Goal: Contribute content: Contribute content

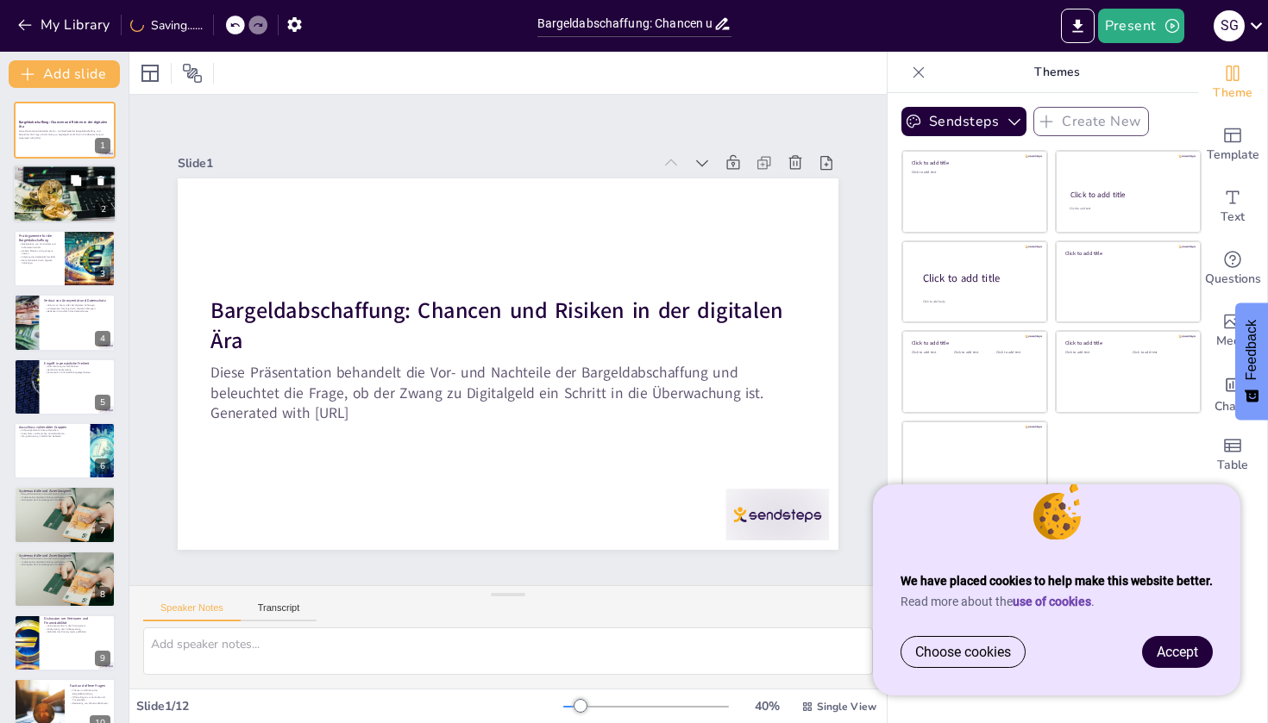
click at [71, 188] on button at bounding box center [76, 181] width 21 height 21
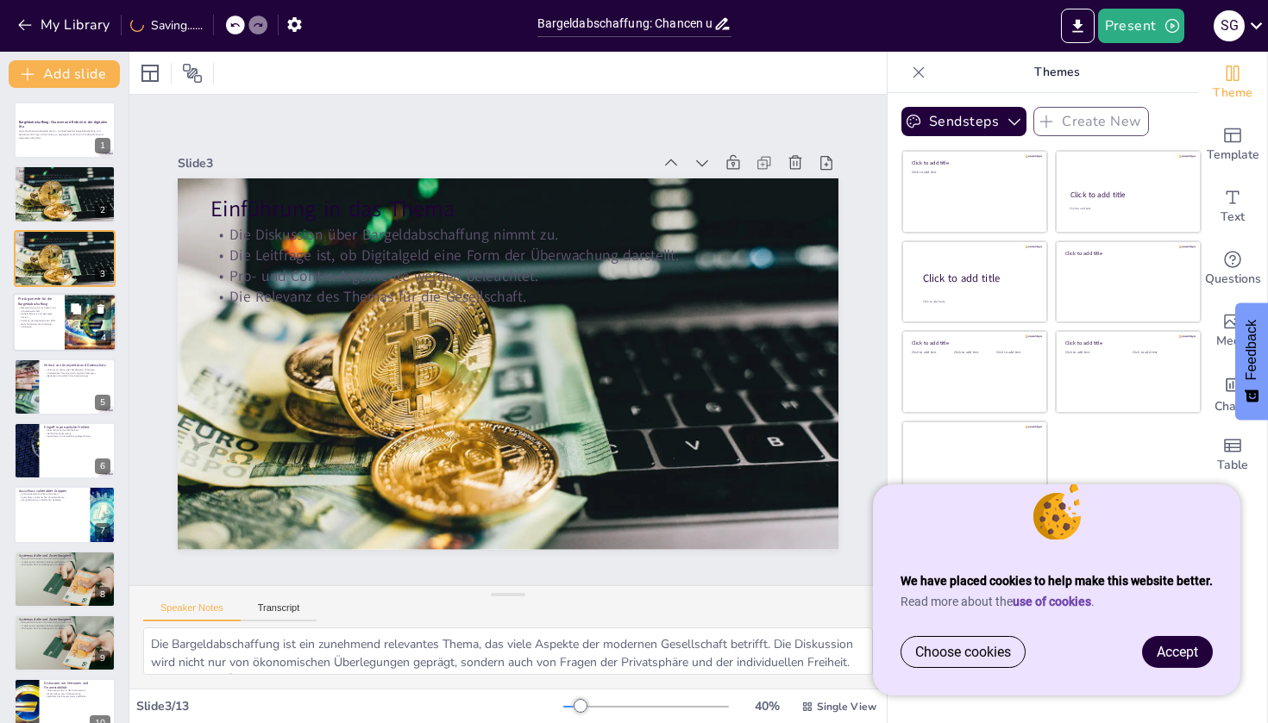
click at [60, 293] on div "Pro-Argumente für die Bargeldabschaffung Bekämpfung von Kriminalität und Schatt…" at bounding box center [64, 293] width 103 height 0
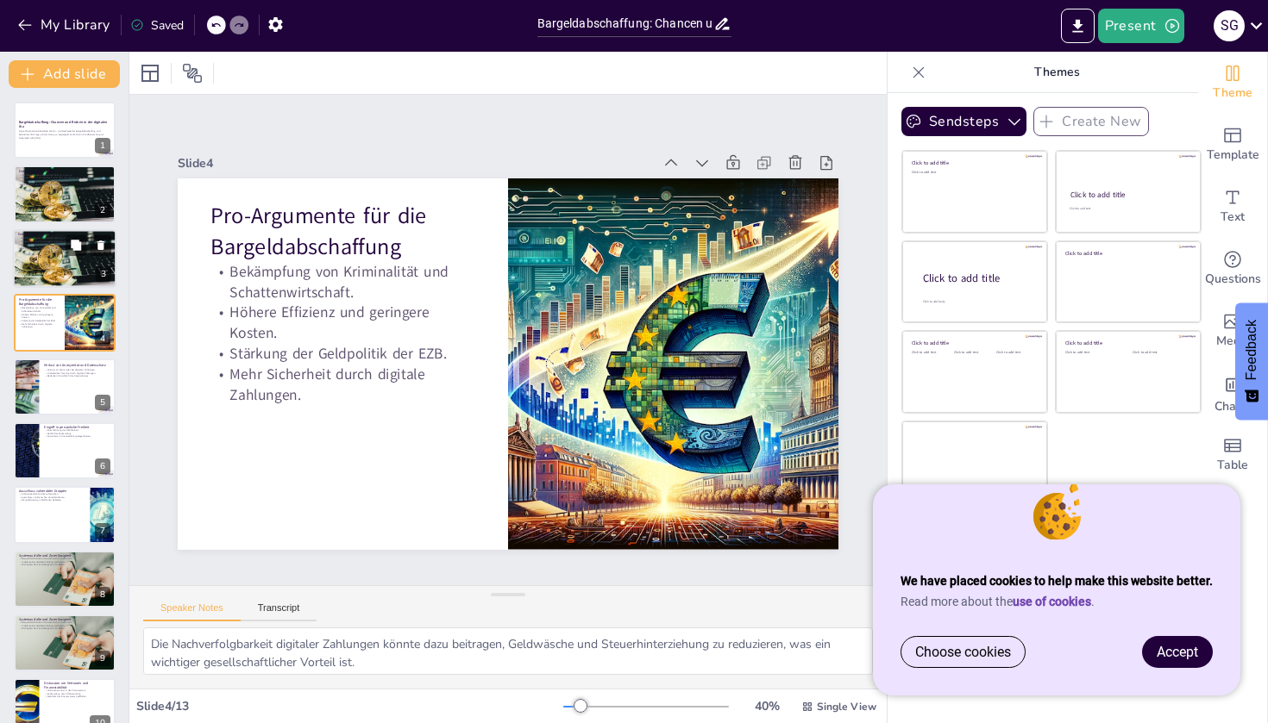
click at [57, 261] on div at bounding box center [64, 258] width 103 height 69
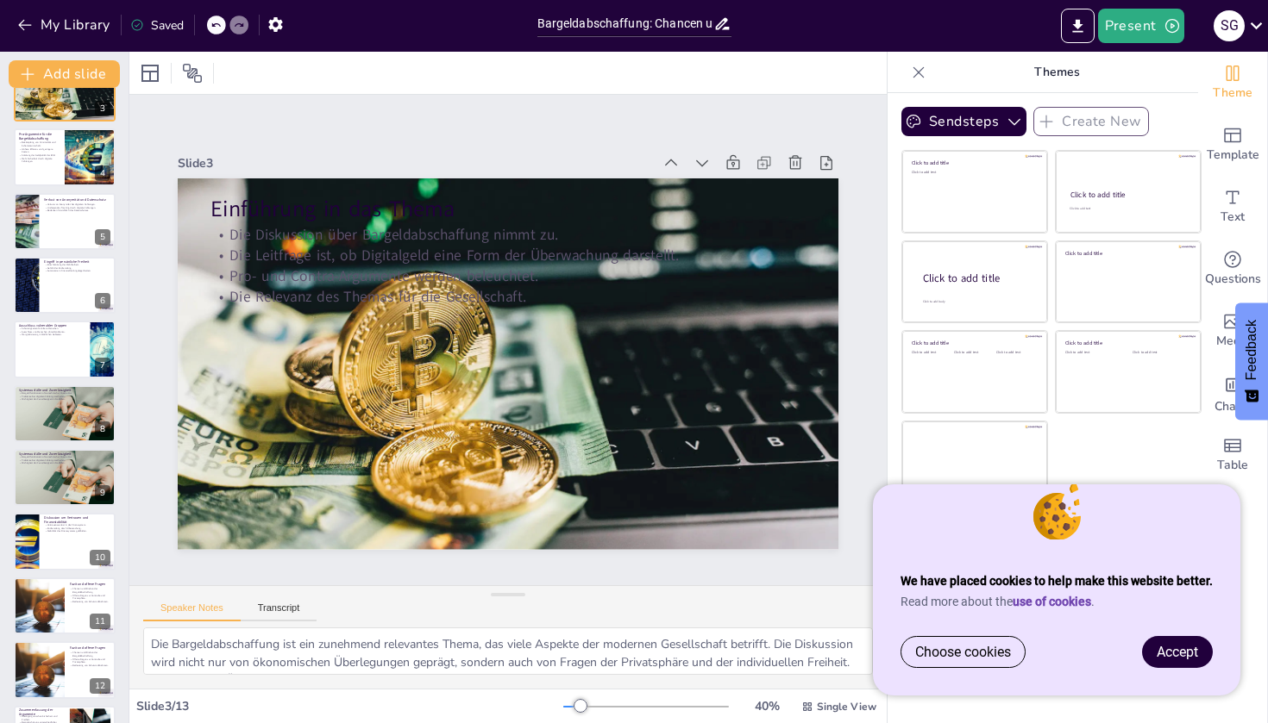
scroll to position [167, 0]
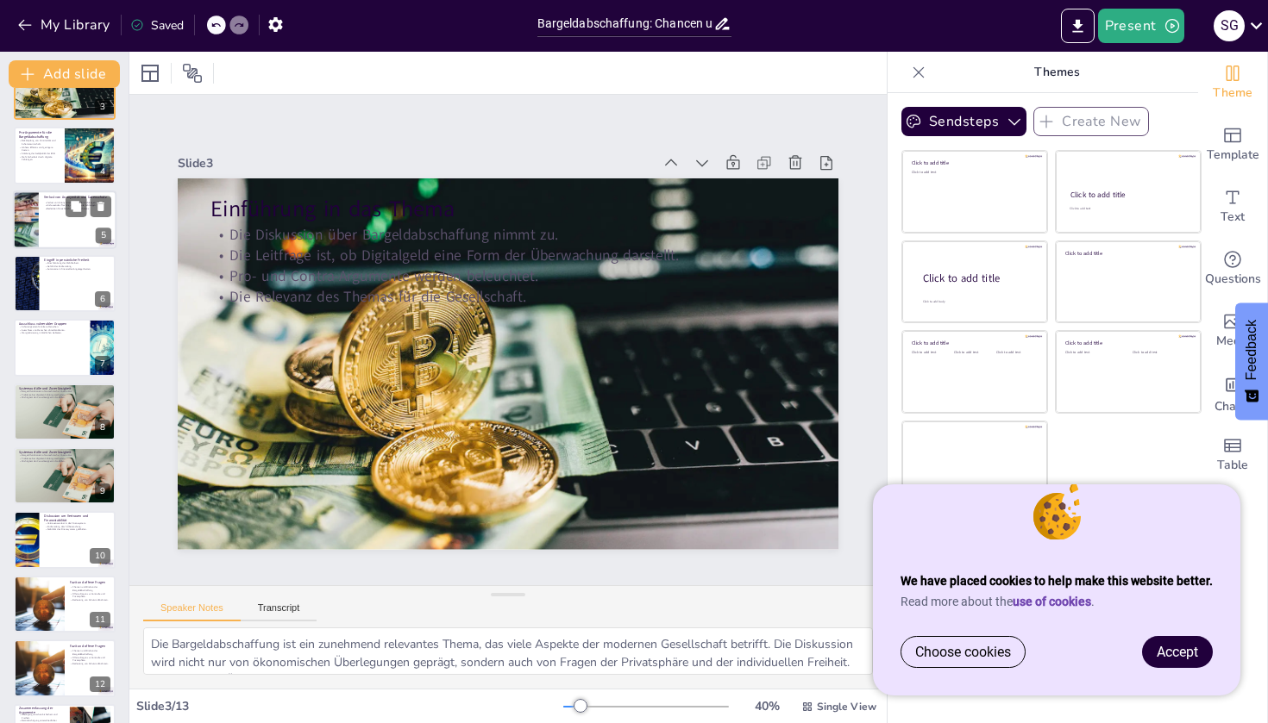
click at [73, 237] on div at bounding box center [64, 220] width 103 height 59
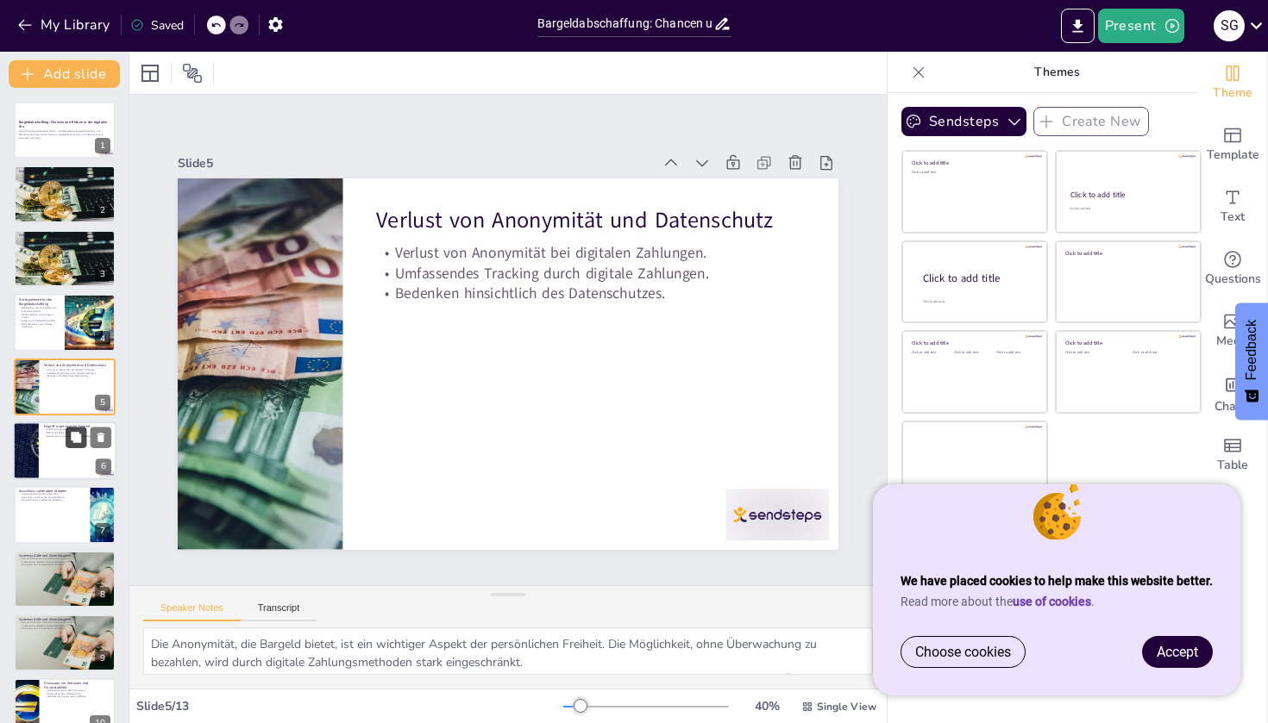
click at [76, 437] on icon at bounding box center [76, 437] width 10 height 10
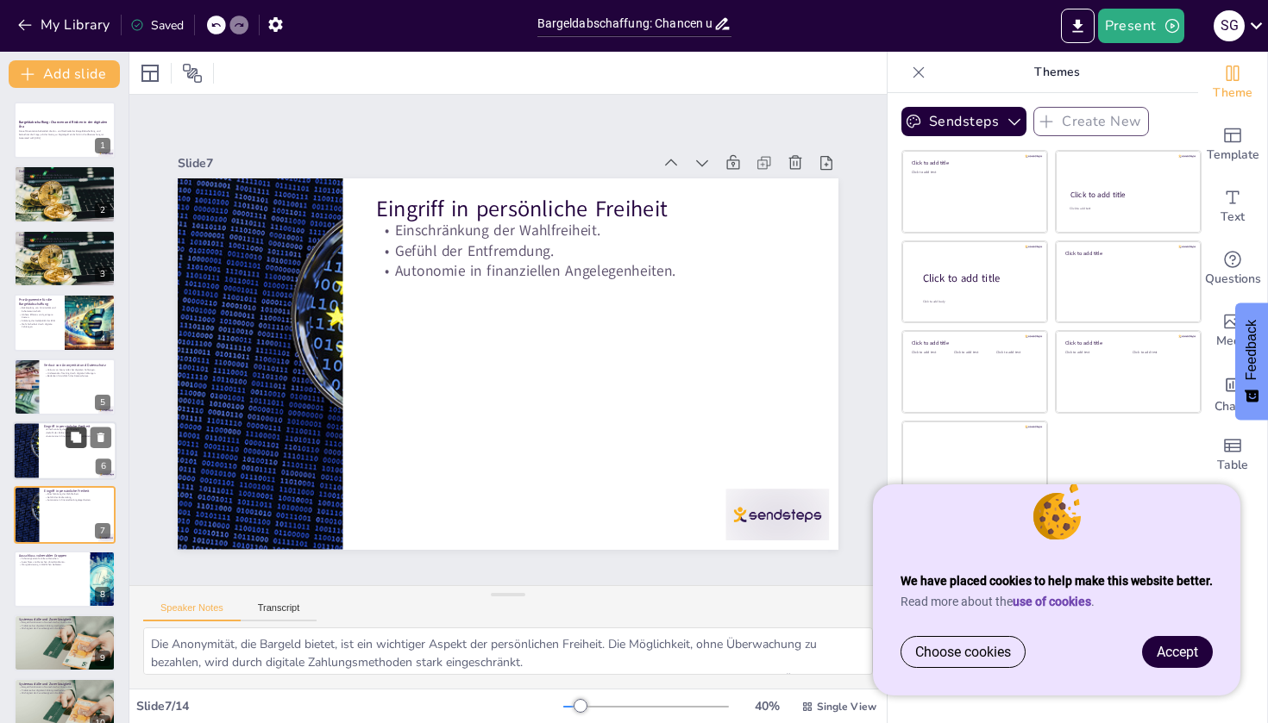
type textarea "Die Möglichkeit, selbst zu entscheiden, wie man bezahlt, ist ein wichtiger Aspe…"
click at [39, 133] on p "Diese Präsentation behandelt die Vor- und Nachteile der Bargeldabschaffung und …" at bounding box center [64, 133] width 93 height 6
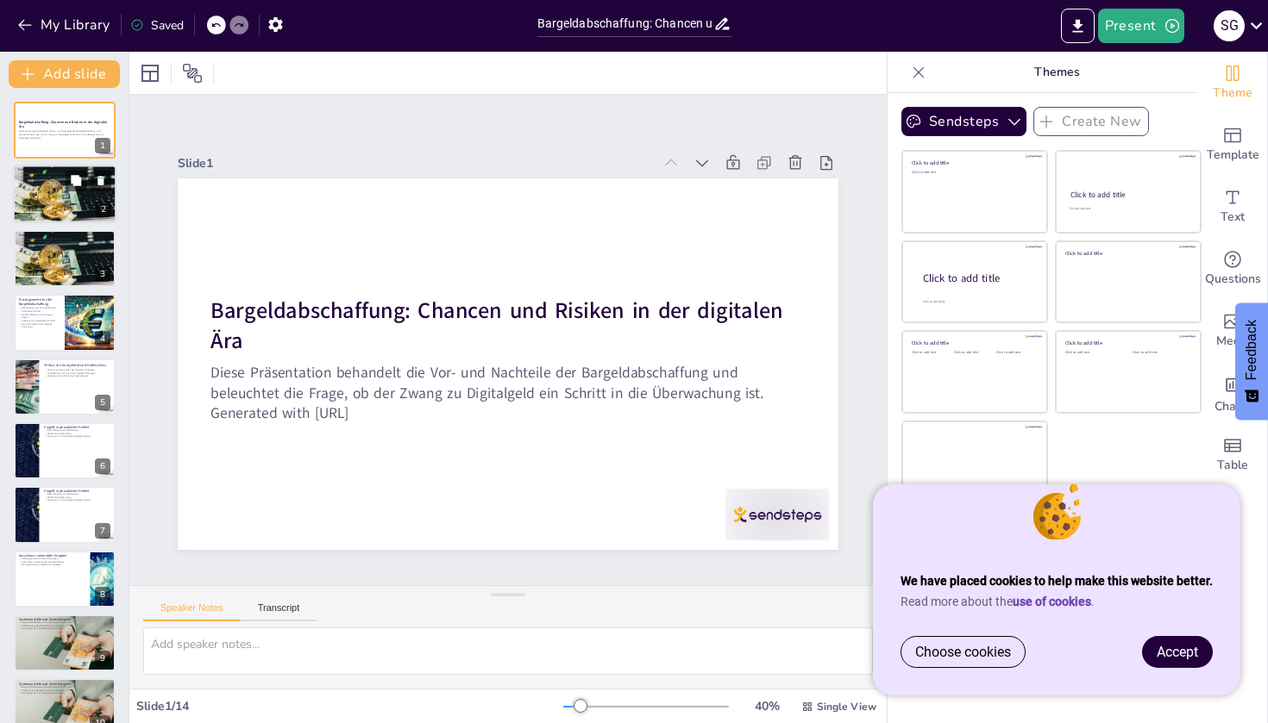
click at [39, 191] on div at bounding box center [64, 194] width 103 height 69
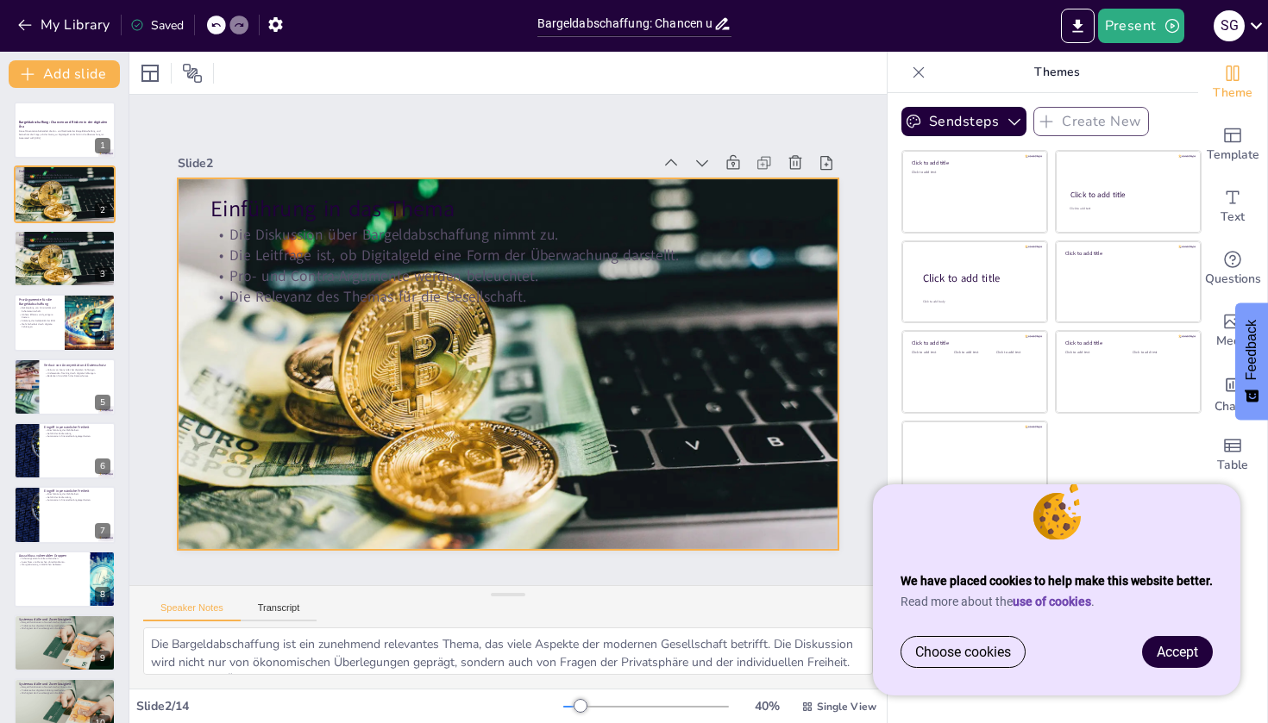
click at [557, 410] on div at bounding box center [508, 364] width 661 height 441
click at [544, 139] on icon at bounding box center [549, 144] width 21 height 21
click at [487, 388] on div at bounding box center [508, 364] width 661 height 441
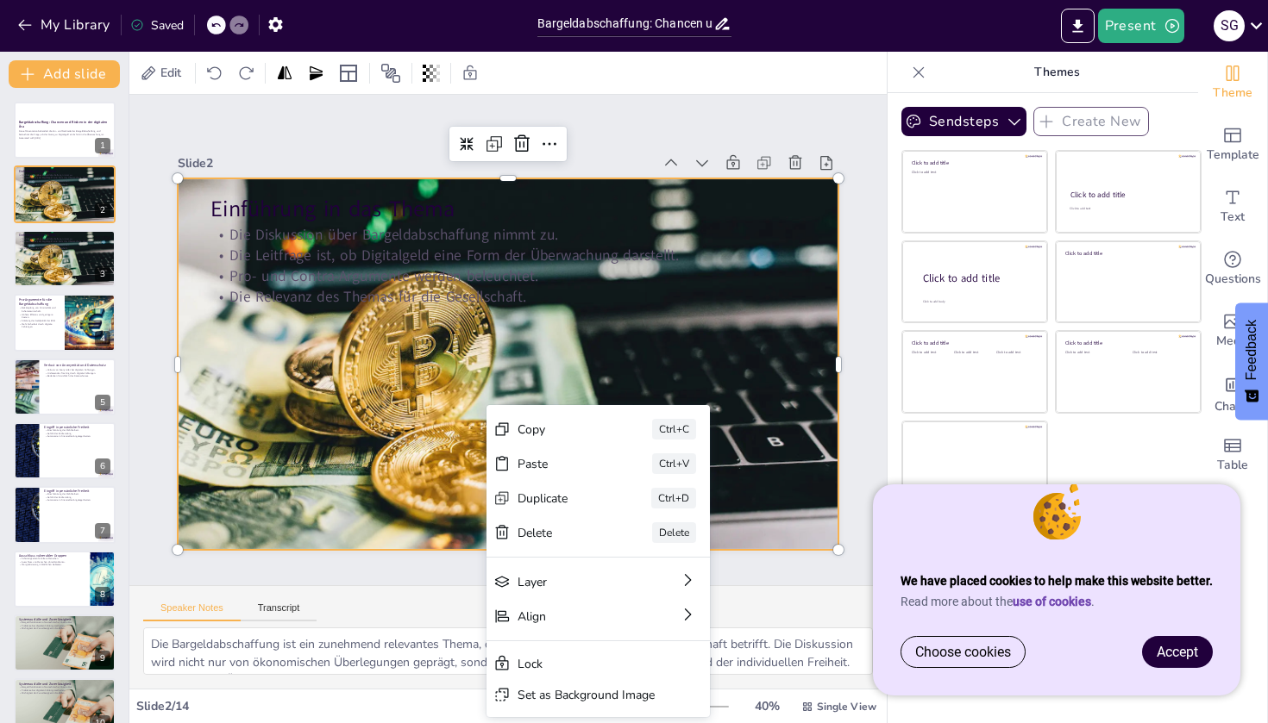
click at [338, 492] on div at bounding box center [508, 364] width 661 height 441
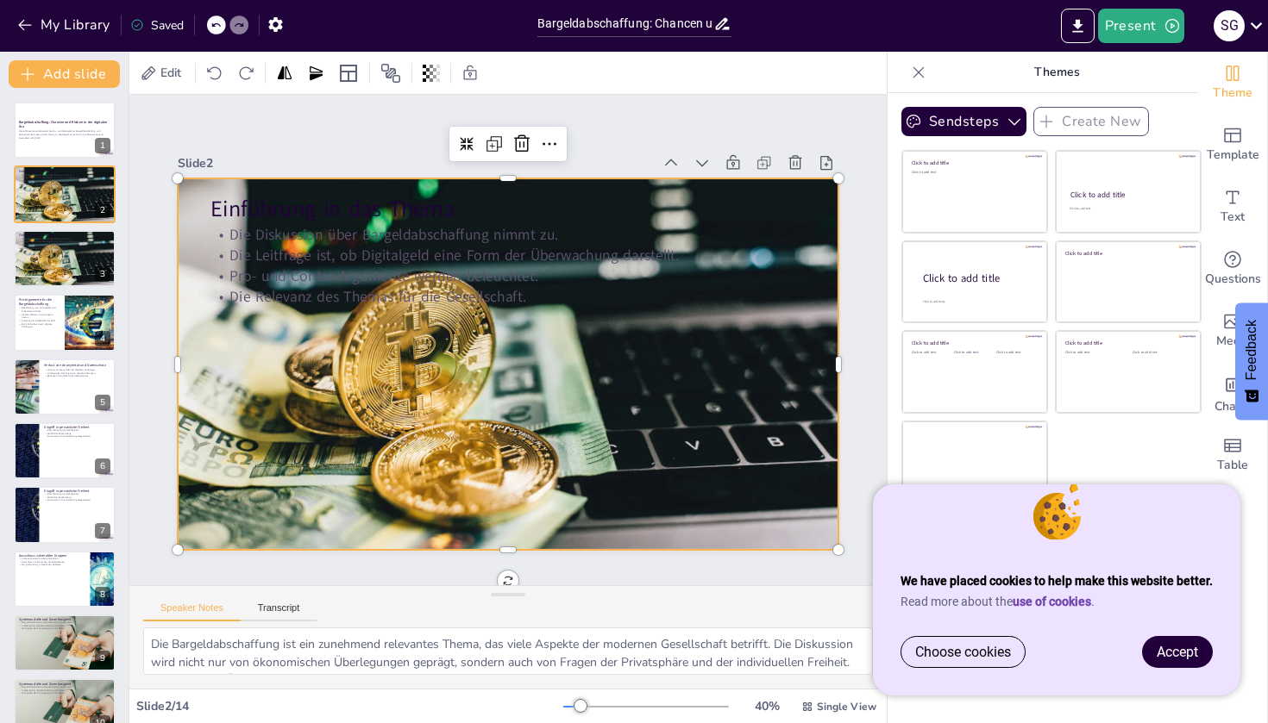
click at [744, 600] on div "Speaker Notes Transcript" at bounding box center [507, 606] width 757 height 41
click at [766, 415] on div at bounding box center [508, 364] width 661 height 441
click at [691, 599] on div "Speaker Notes Transcript" at bounding box center [507, 606] width 757 height 41
click at [558, 151] on icon at bounding box center [549, 144] width 21 height 21
click at [438, 494] on div at bounding box center [508, 364] width 661 height 441
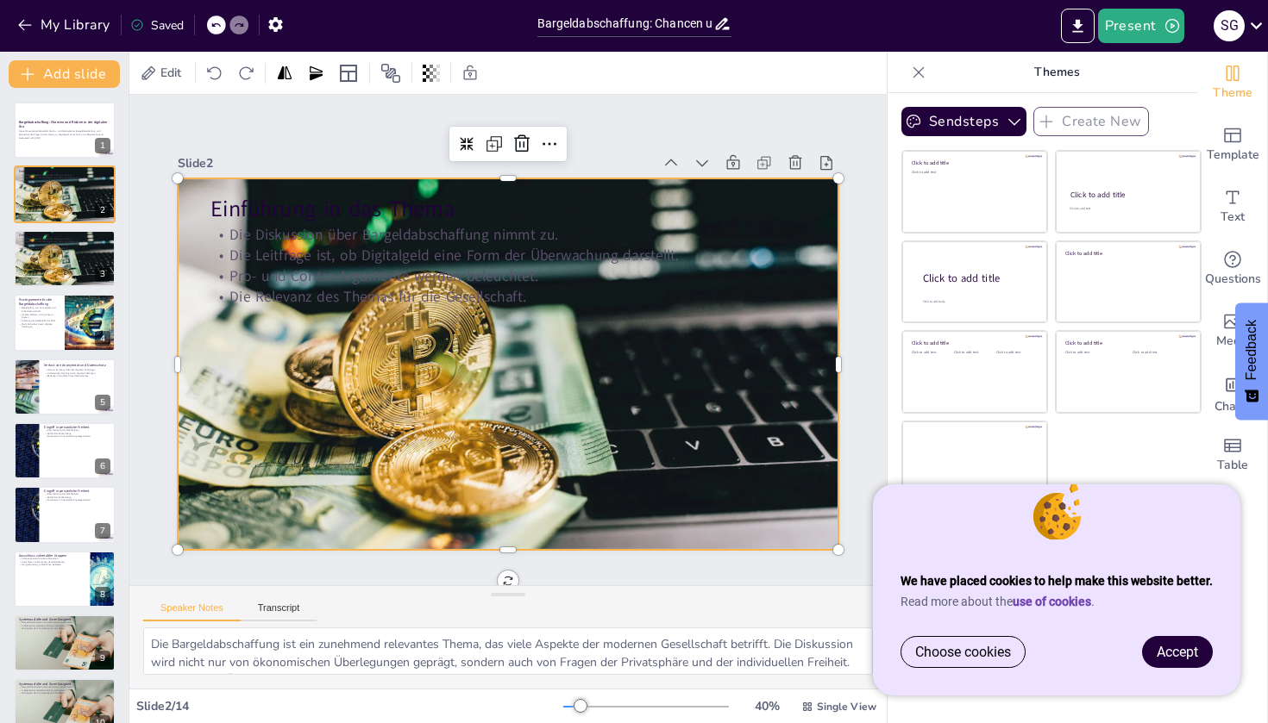
click at [649, 594] on div "Speaker Notes Transcript" at bounding box center [507, 606] width 757 height 41
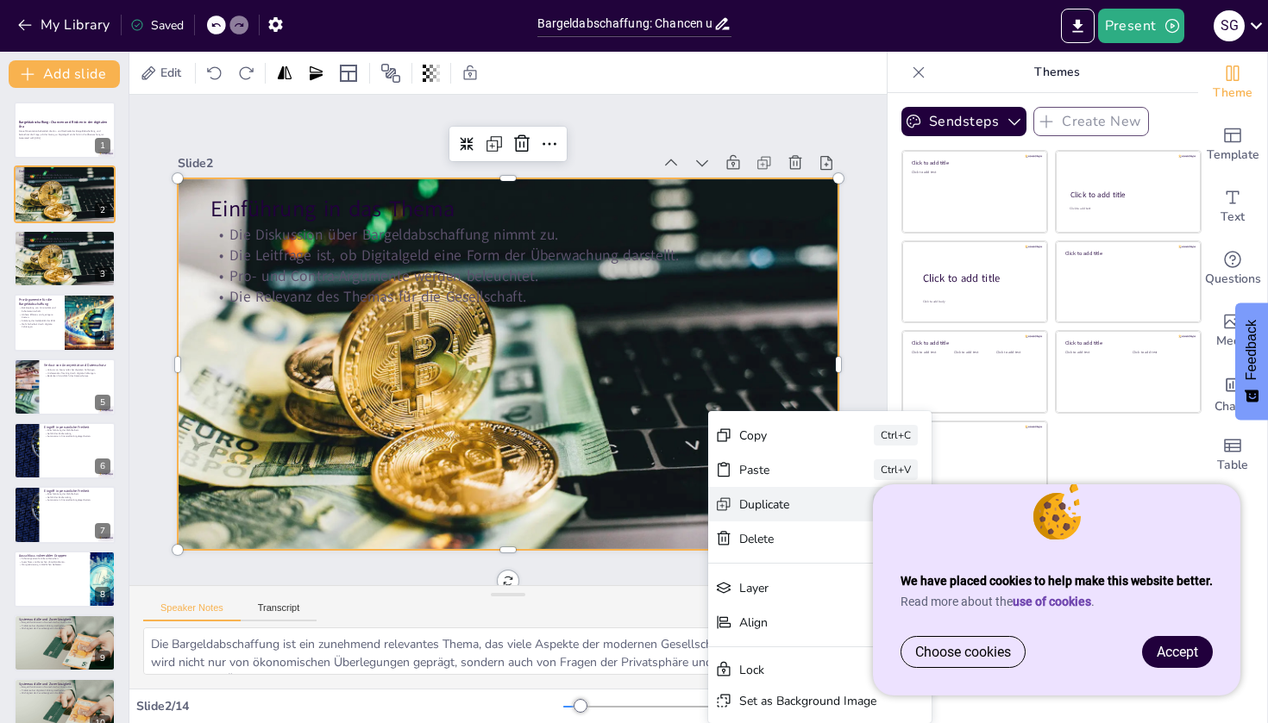
scroll to position [8, 0]
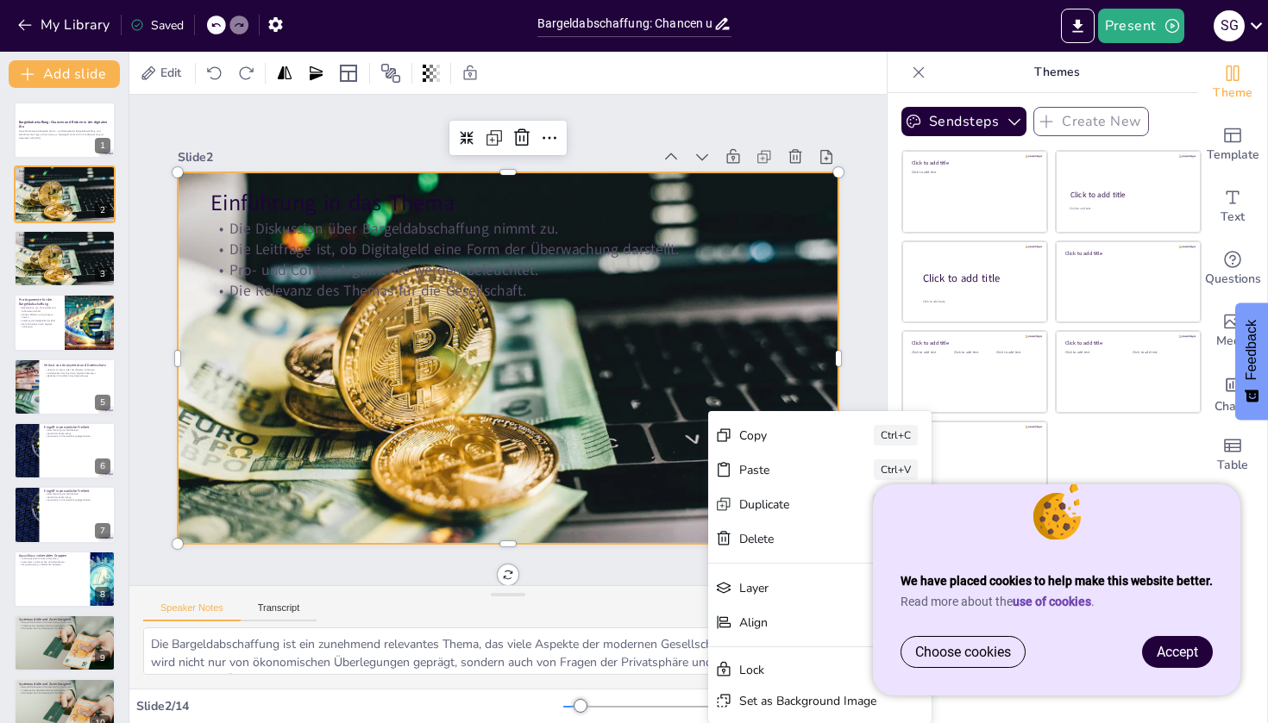
click at [1177, 655] on span "Accept" at bounding box center [1176, 652] width 41 height 16
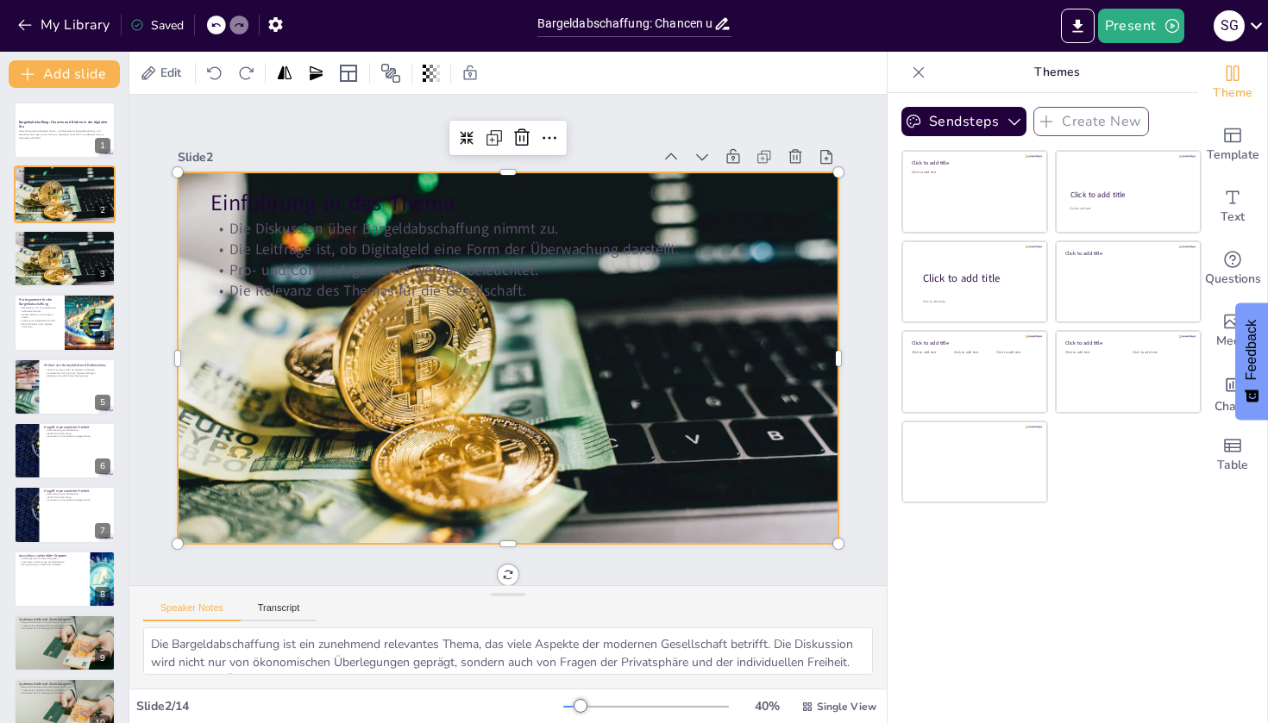
click at [795, 573] on div "Slide 1 Bargeldabschaffung: Chancen und Risiken in der digitalen Ära Diese Präs…" at bounding box center [507, 334] width 757 height 491
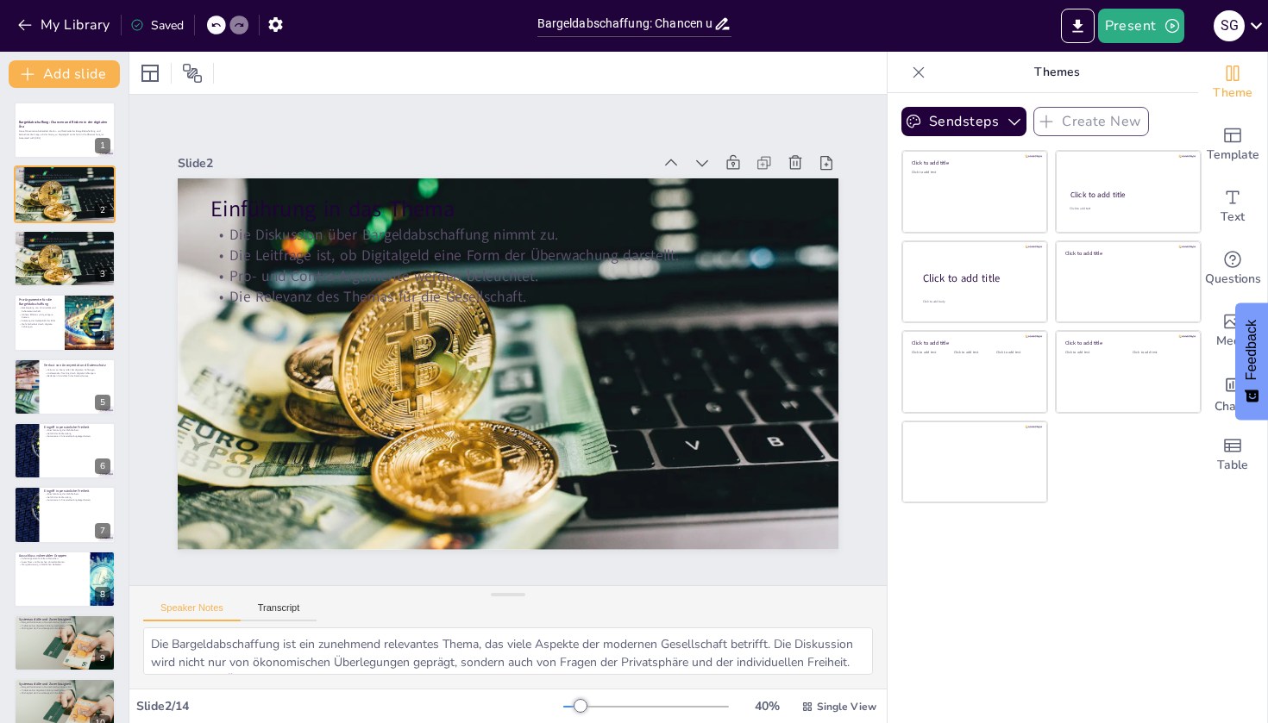
scroll to position [0, 0]
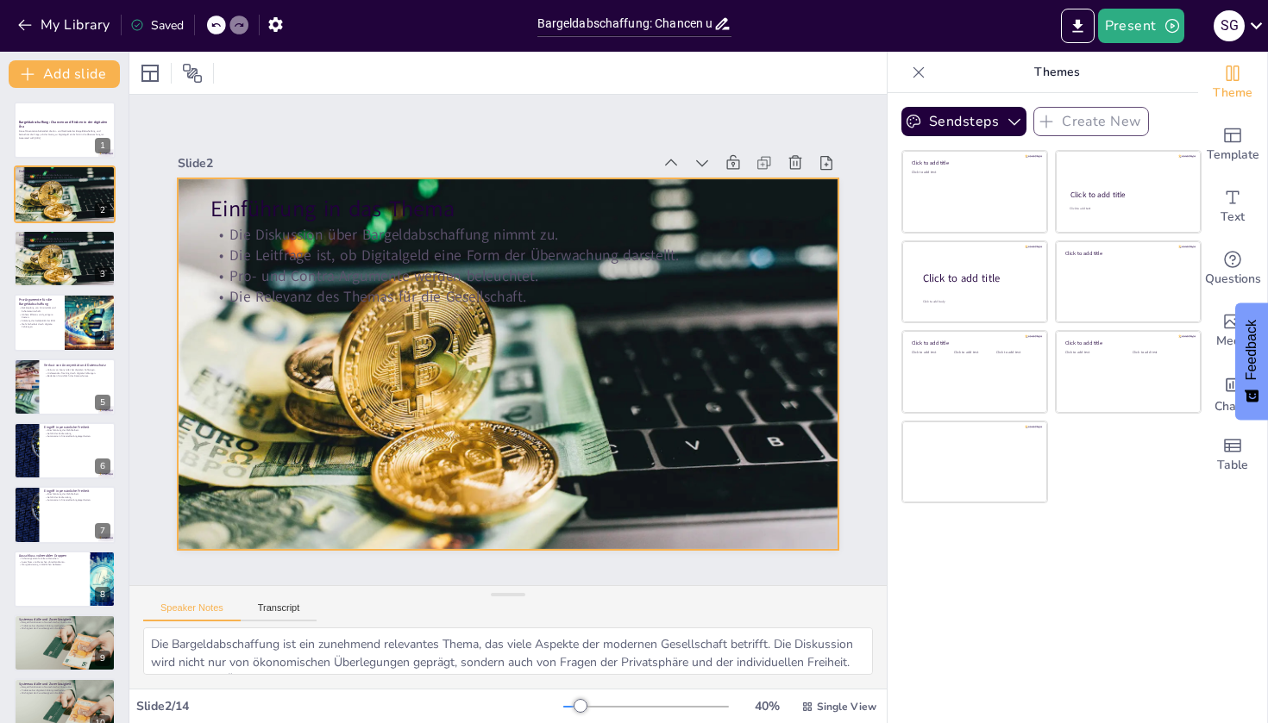
click at [801, 509] on div at bounding box center [508, 364] width 661 height 441
click at [792, 603] on div "Speaker Notes Transcript" at bounding box center [507, 606] width 757 height 41
click at [863, 568] on div "Slide 1 Bargeldabschaffung: Chancen und Risiken in der digitalen Ära Diese Präs…" at bounding box center [507, 340] width 757 height 491
click at [761, 511] on div at bounding box center [508, 364] width 661 height 441
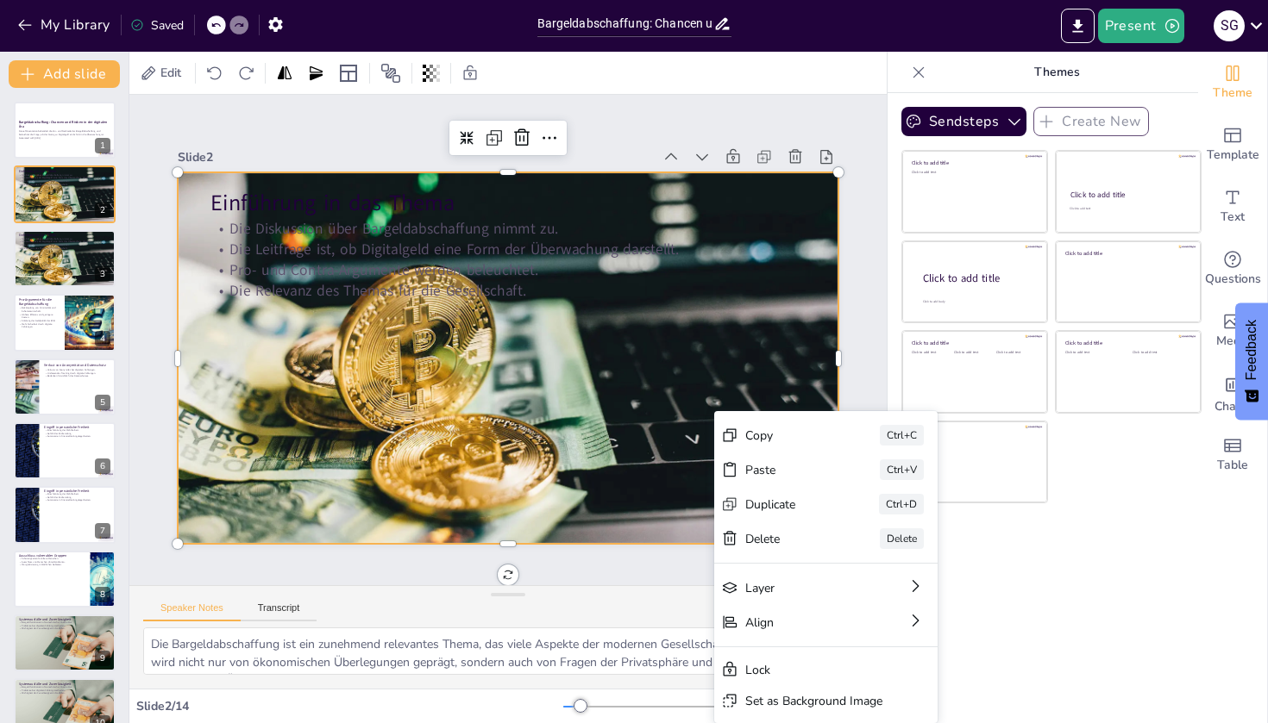
scroll to position [6, 0]
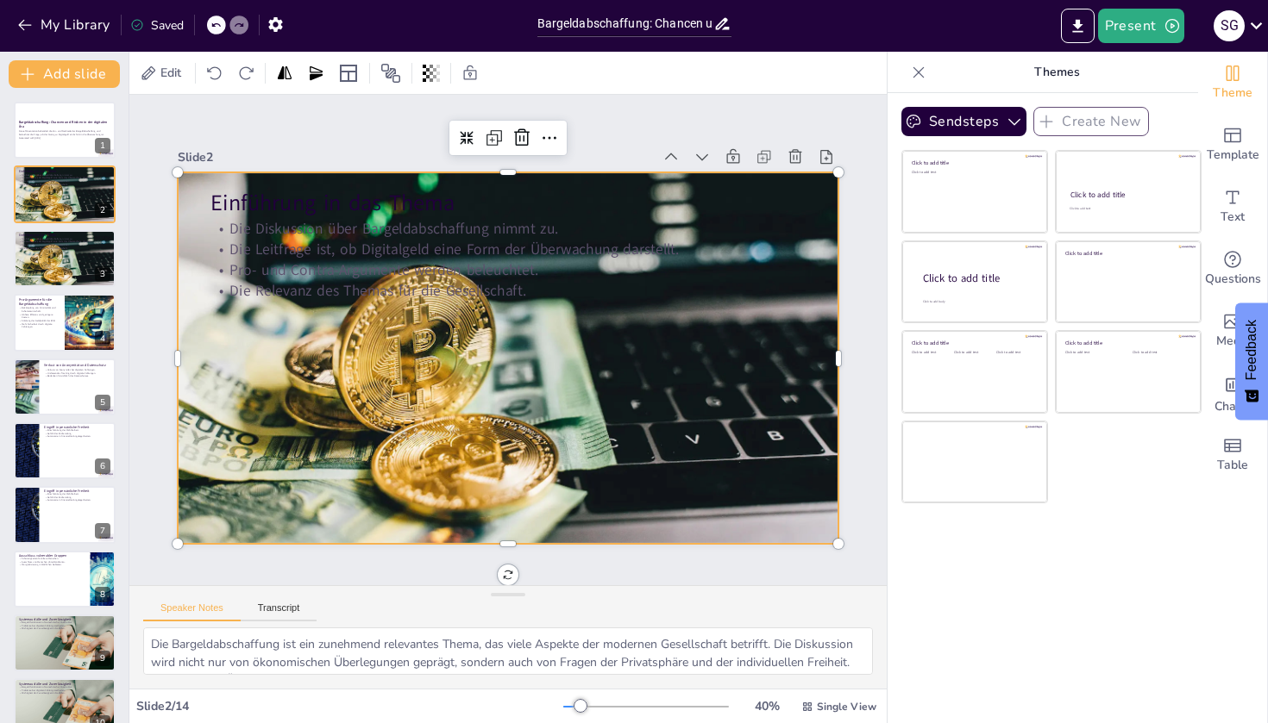
click at [615, 600] on div "Speaker Notes Transcript" at bounding box center [507, 606] width 757 height 41
click at [1083, 27] on icon "Export to PowerPoint" at bounding box center [1077, 26] width 18 height 18
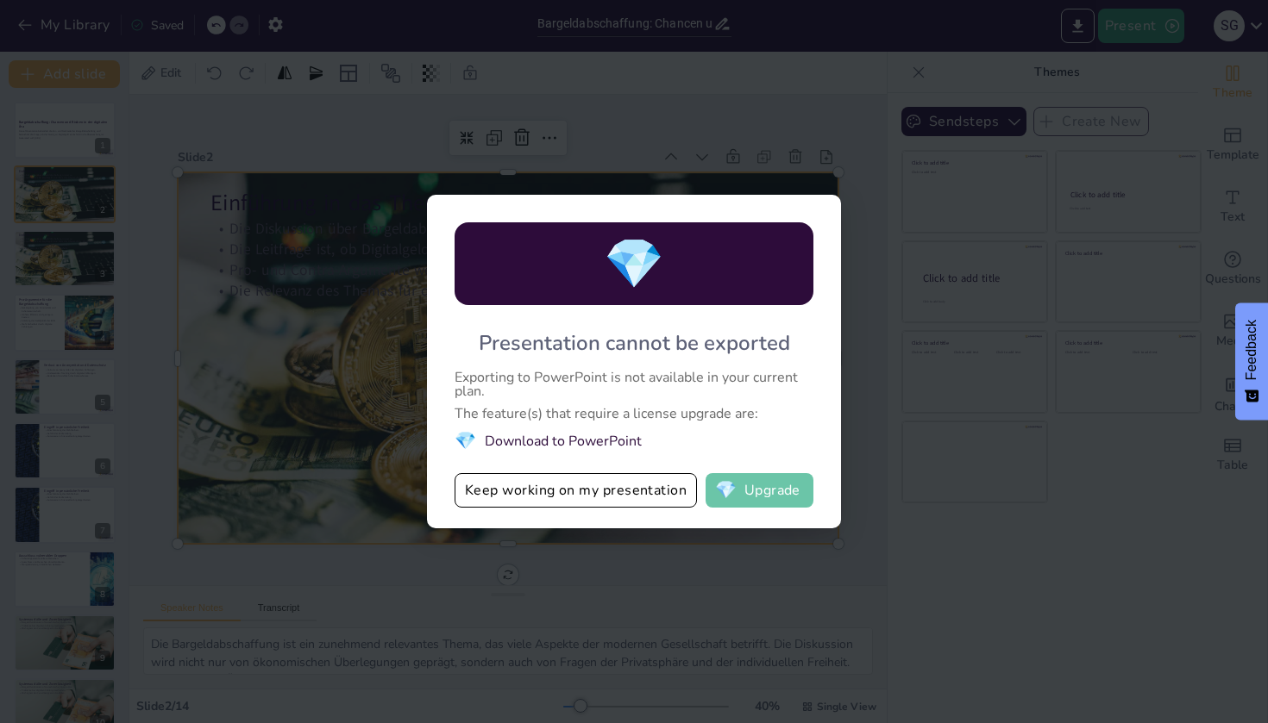
click at [748, 493] on button "💎 Upgrade" at bounding box center [759, 490] width 108 height 34
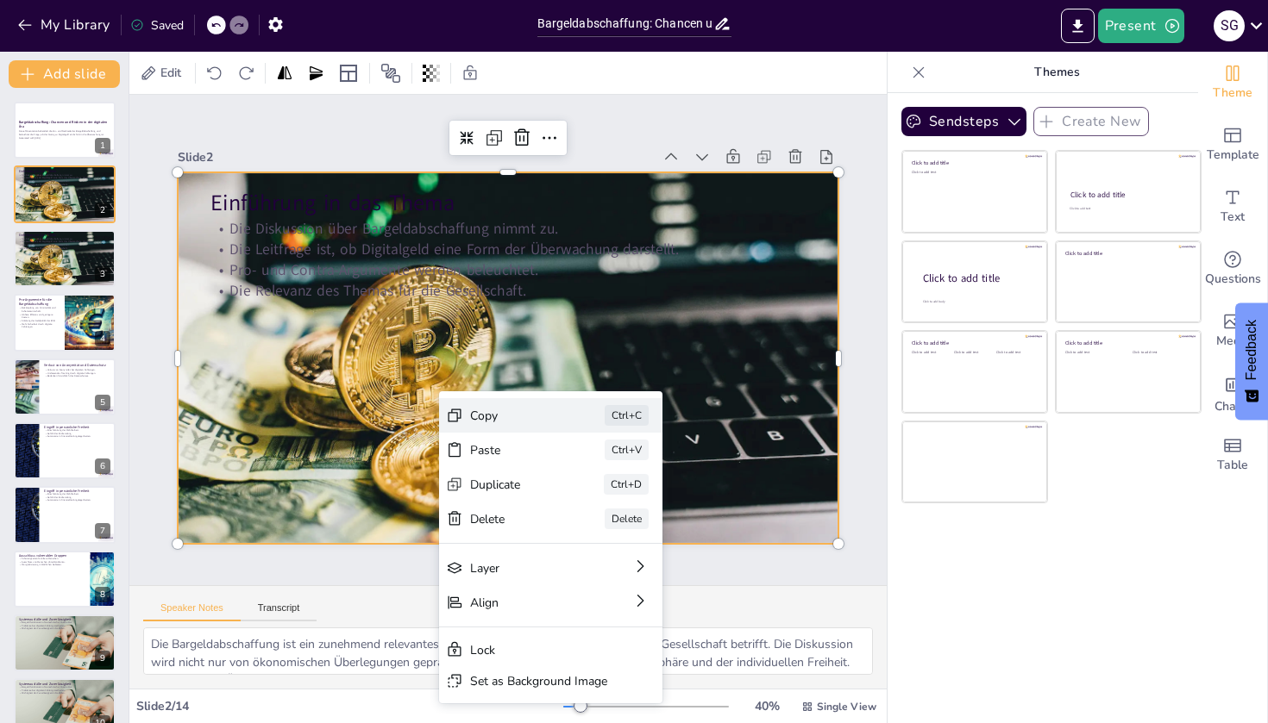
click at [454, 416] on icon at bounding box center [454, 415] width 17 height 17
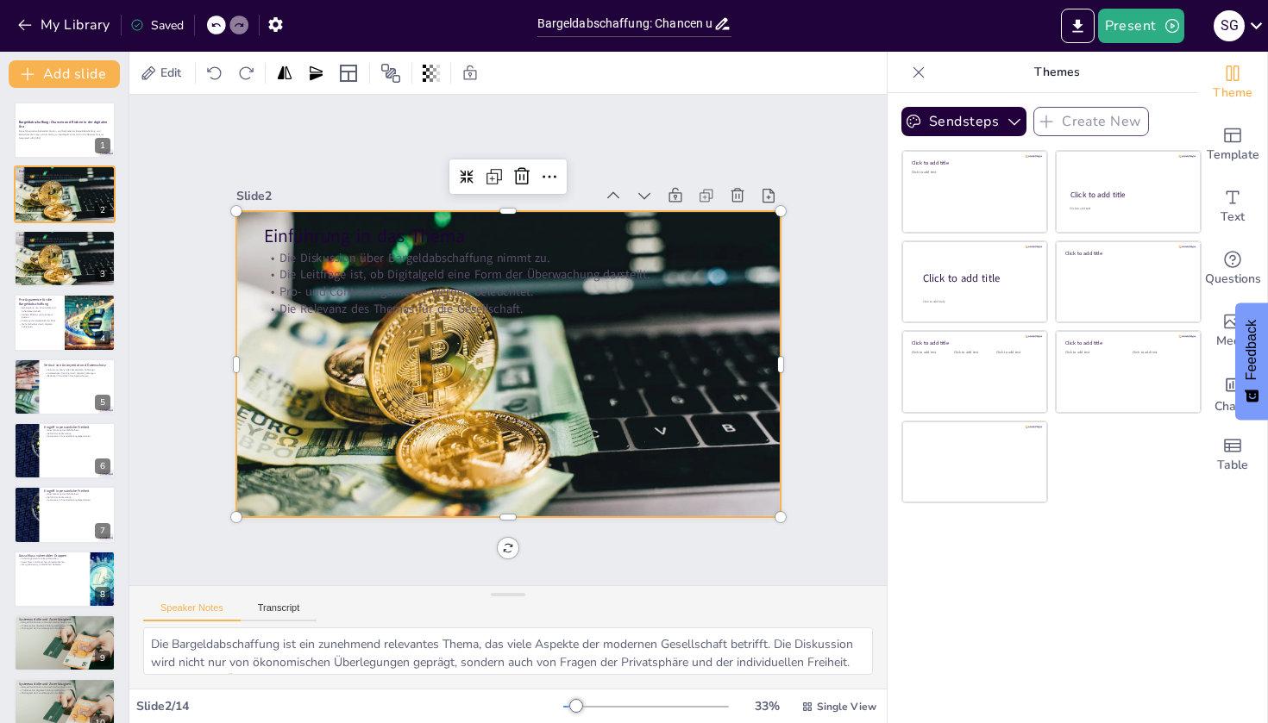
scroll to position [0, 0]
click at [778, 235] on div at bounding box center [508, 364] width 544 height 363
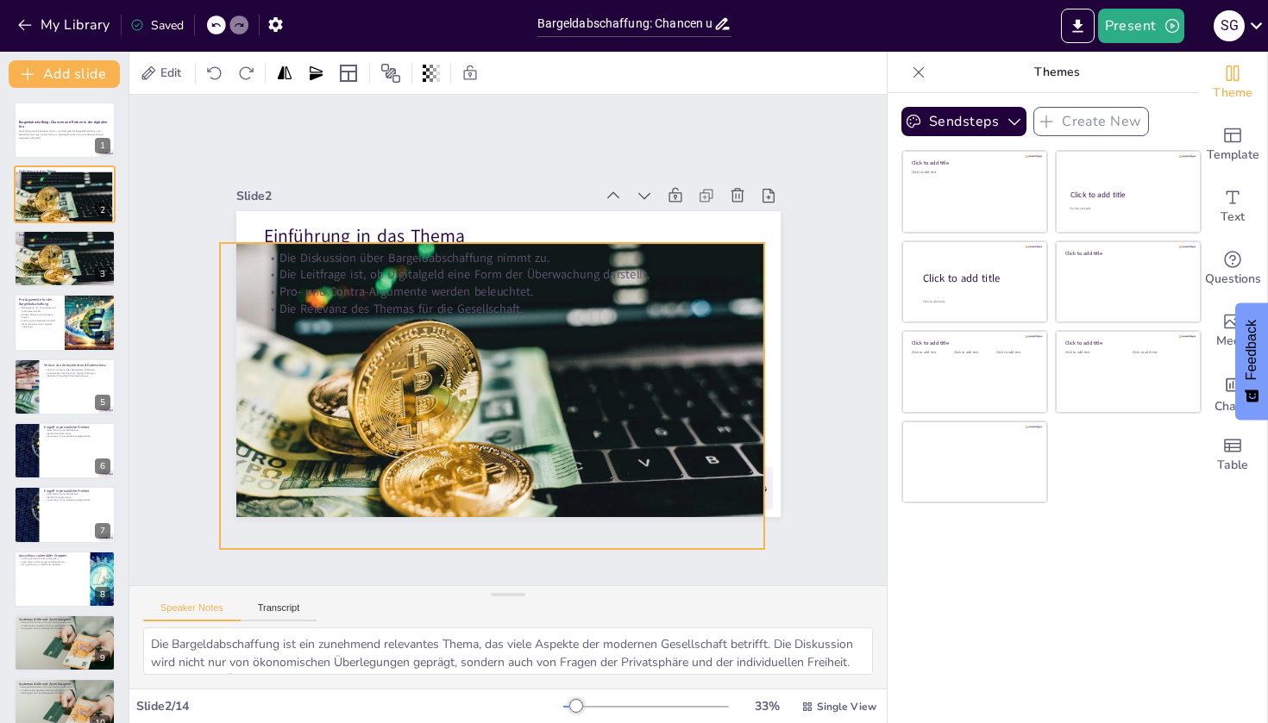
drag, startPoint x: 776, startPoint y: 235, endPoint x: 759, endPoint y: 260, distance: 31.1
click at [759, 260] on div at bounding box center [492, 396] width 544 height 363
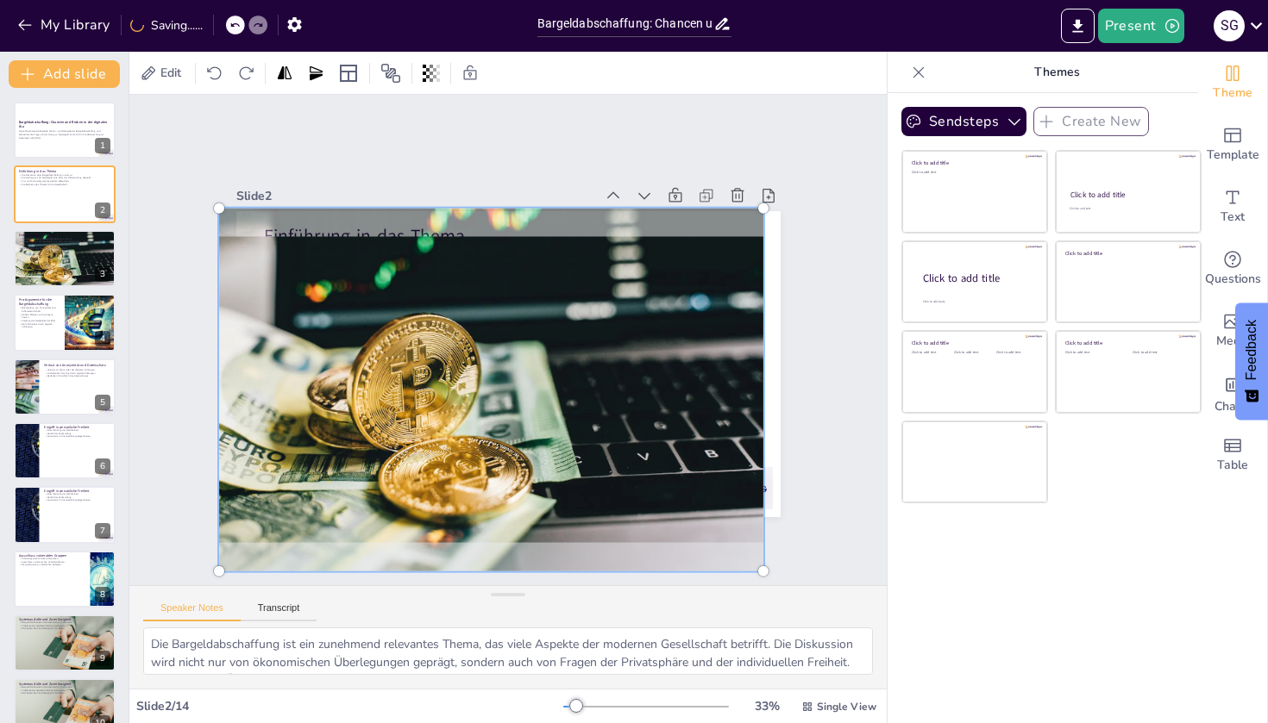
click at [744, 262] on div at bounding box center [491, 390] width 565 height 384
click at [746, 267] on div at bounding box center [491, 390] width 565 height 384
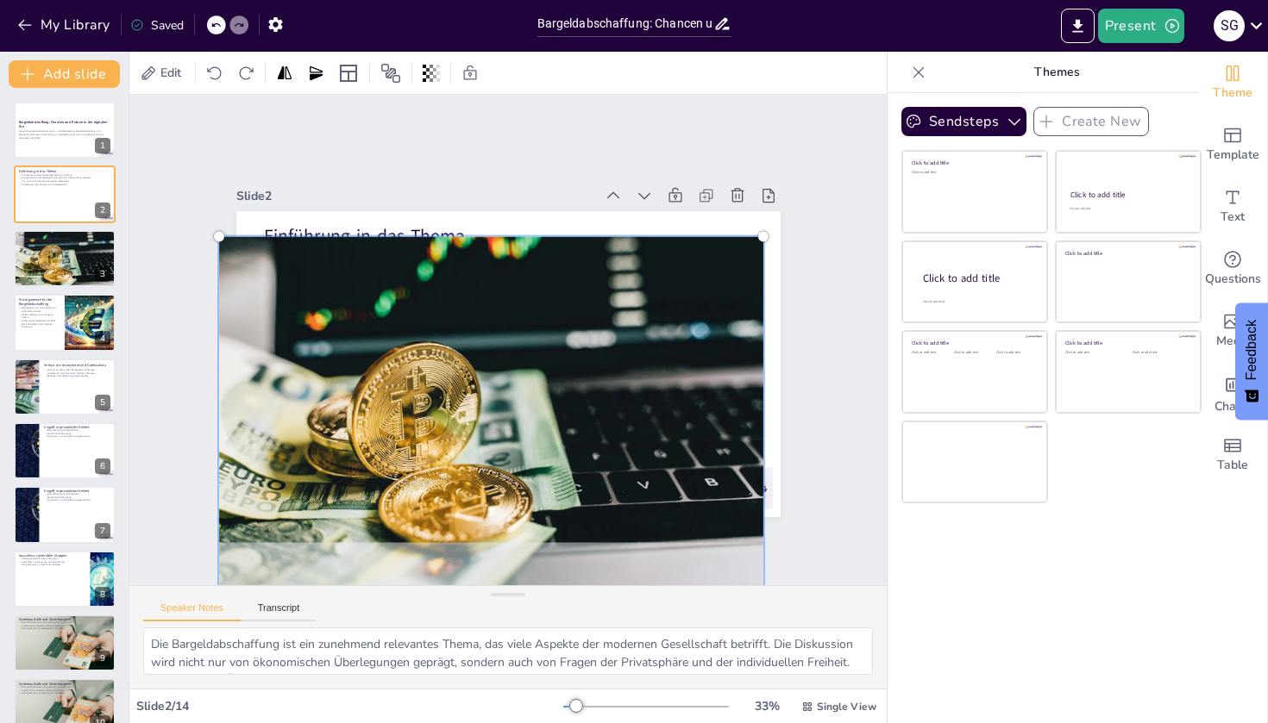
click at [391, 504] on div at bounding box center [491, 419] width 565 height 384
drag, startPoint x: 391, startPoint y: 504, endPoint x: 403, endPoint y: 510, distance: 13.9
click at [403, 510] on div at bounding box center [491, 419] width 565 height 384
click at [403, 511] on div at bounding box center [491, 419] width 565 height 384
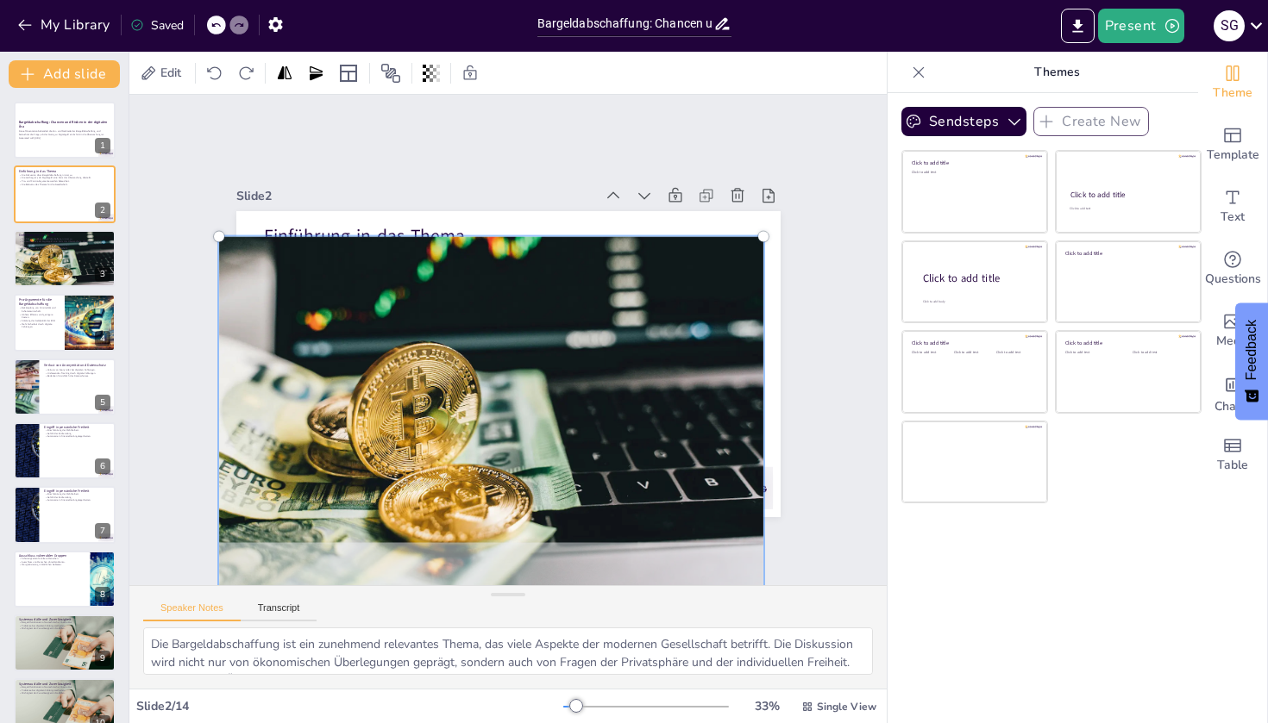
click at [349, 515] on div at bounding box center [491, 419] width 565 height 384
click at [343, 504] on div at bounding box center [491, 419] width 565 height 384
click at [342, 503] on div at bounding box center [491, 419] width 565 height 384
drag, startPoint x: 342, startPoint y: 503, endPoint x: 336, endPoint y: 435, distance: 68.4
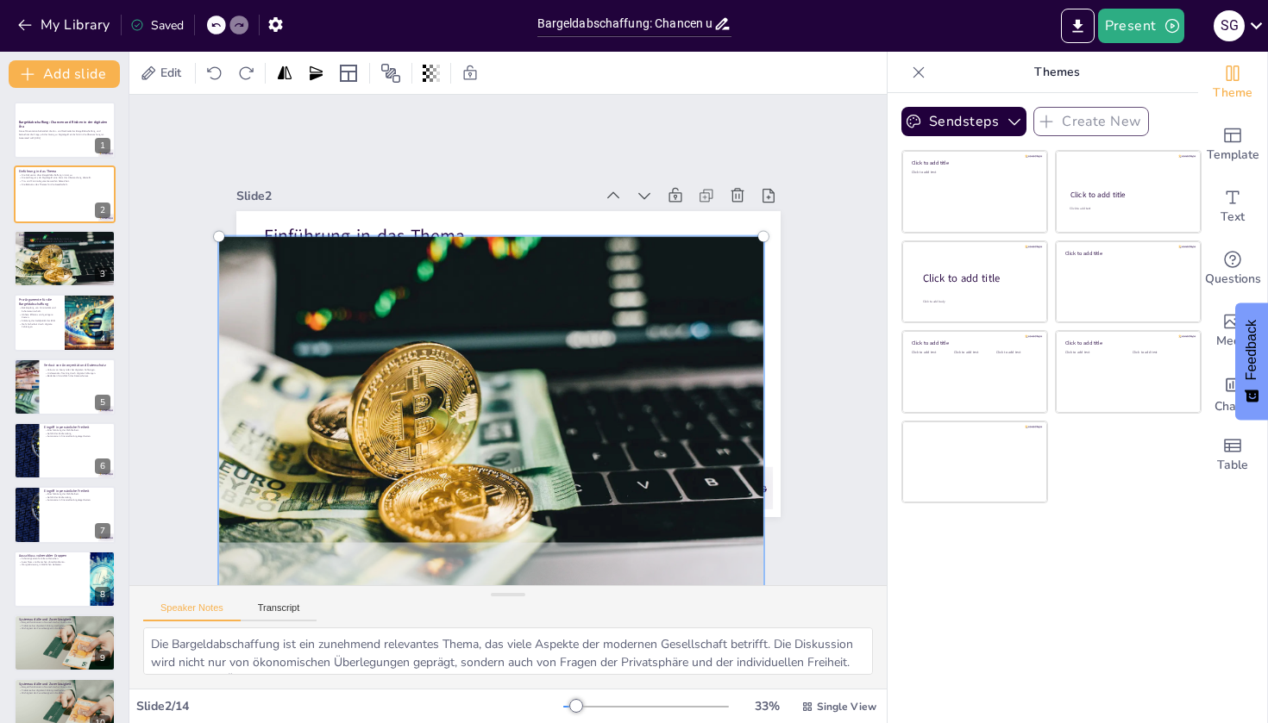
click at [336, 435] on div at bounding box center [491, 419] width 565 height 384
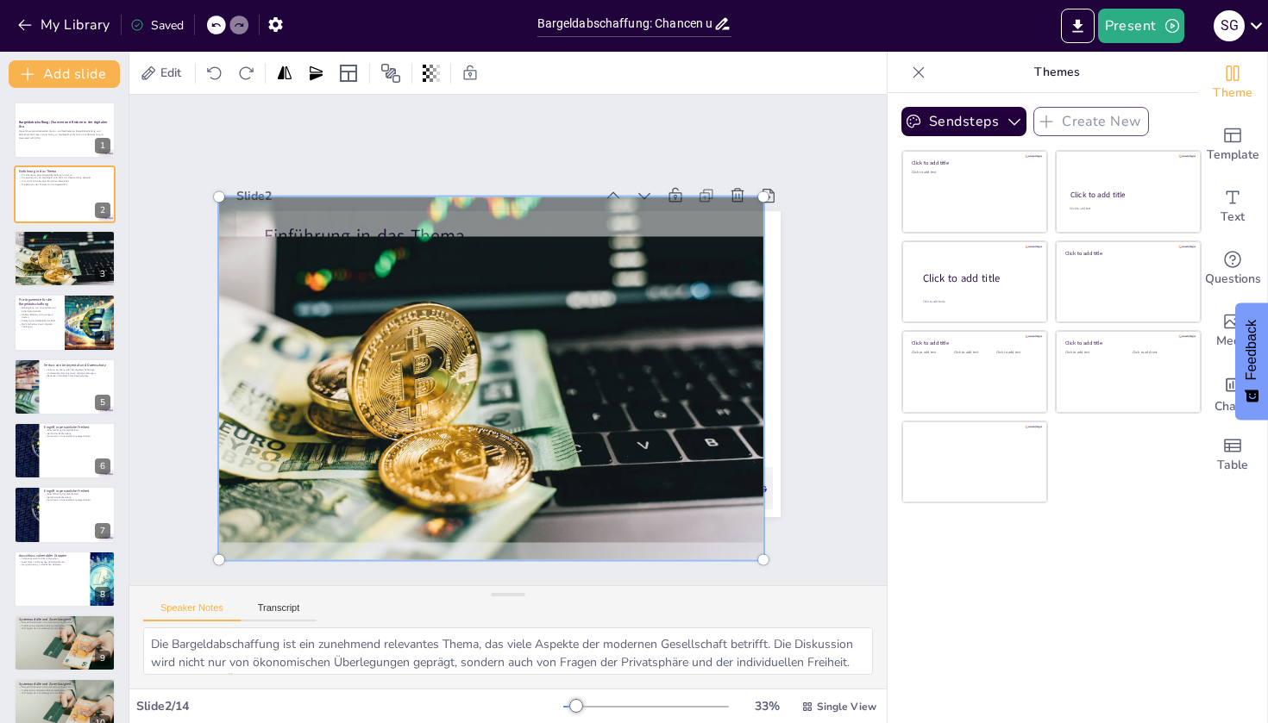
drag, startPoint x: 320, startPoint y: 227, endPoint x: 792, endPoint y: 199, distance: 473.4
click at [792, 199] on div "Slide 1 Bargeldabschaffung: Chancen und Risiken in der digitalen Ära Diese Präs…" at bounding box center [508, 340] width 641 height 354
click at [752, 204] on div at bounding box center [763, 198] width 28 height 28
click at [748, 152] on div "Slide 1 Bargeldabschaffung: Chancen und Risiken in der digitalen Ära Diese Präs…" at bounding box center [507, 340] width 757 height 491
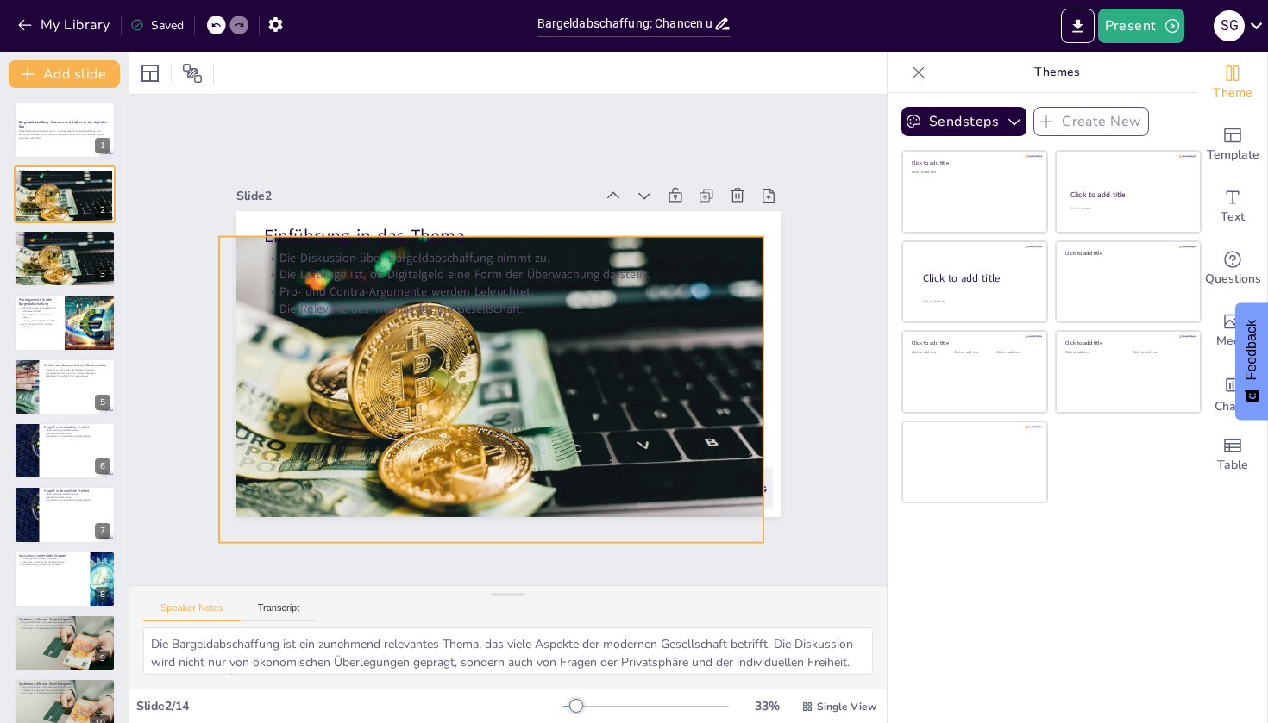
click at [755, 250] on div at bounding box center [490, 378] width 544 height 363
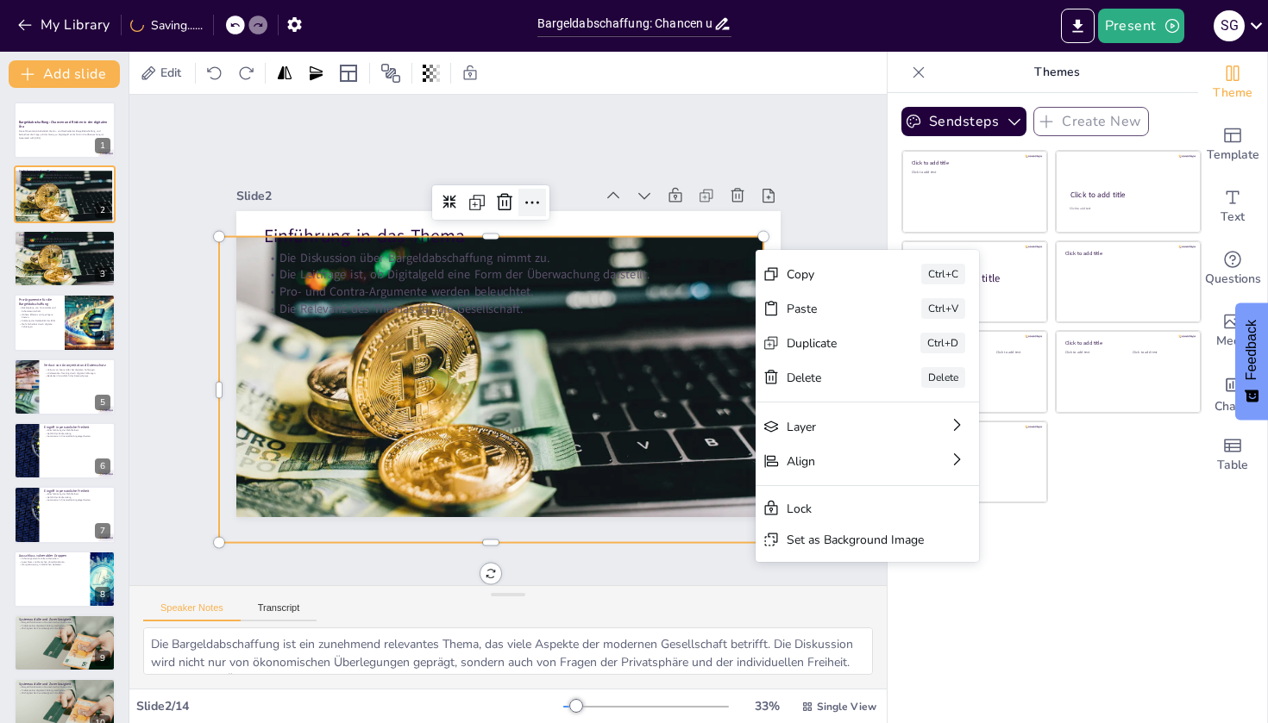
click at [530, 200] on icon at bounding box center [532, 202] width 21 height 21
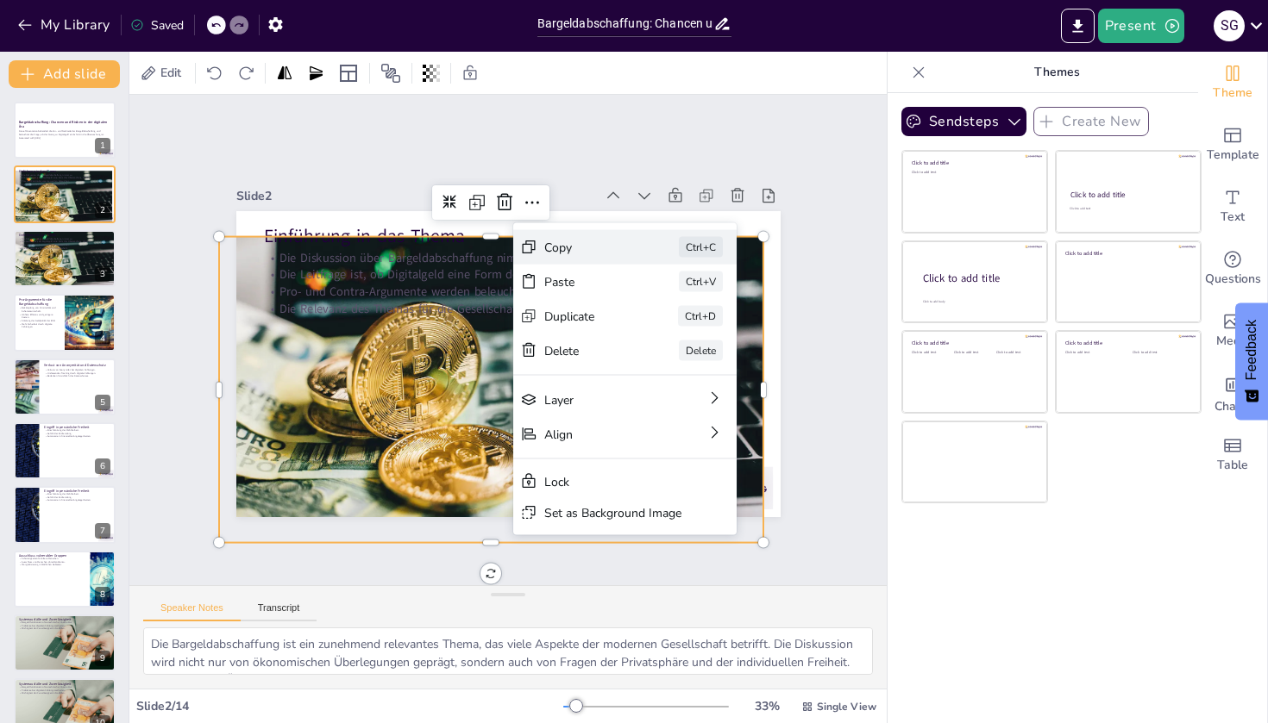
click at [560, 247] on div "Copy" at bounding box center [587, 247] width 86 height 16
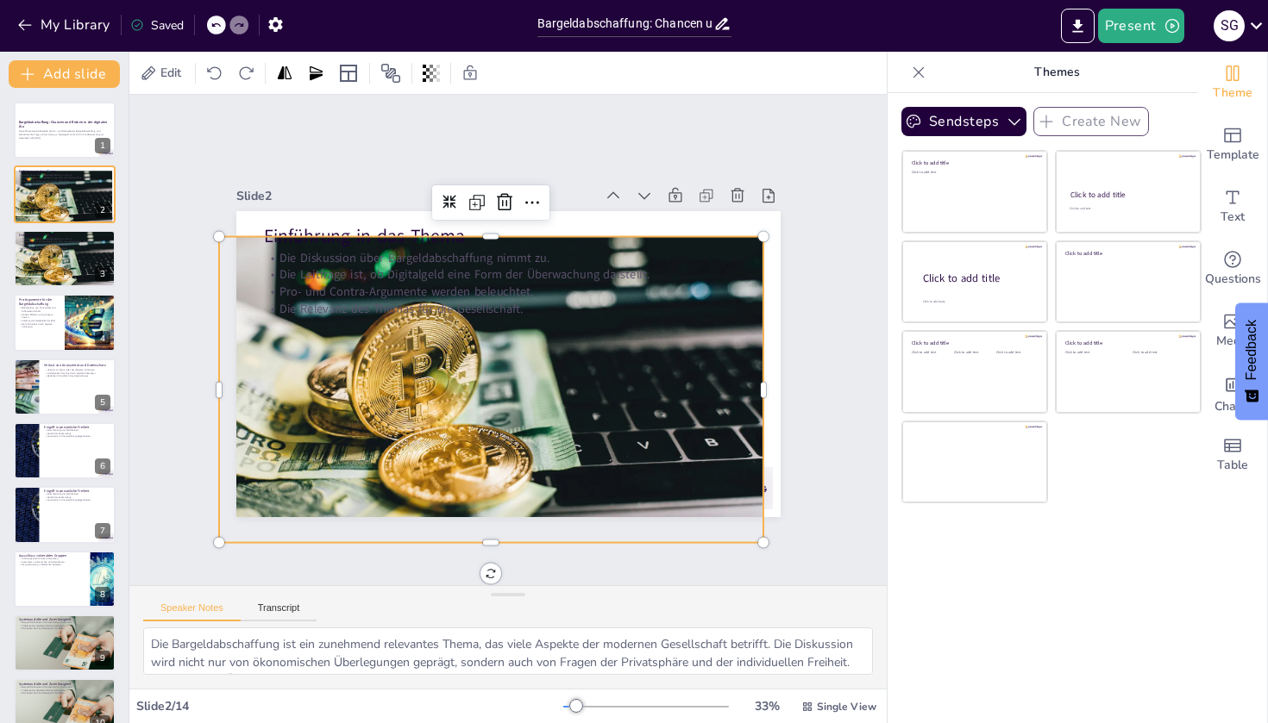
click at [392, 367] on div at bounding box center [490, 378] width 544 height 363
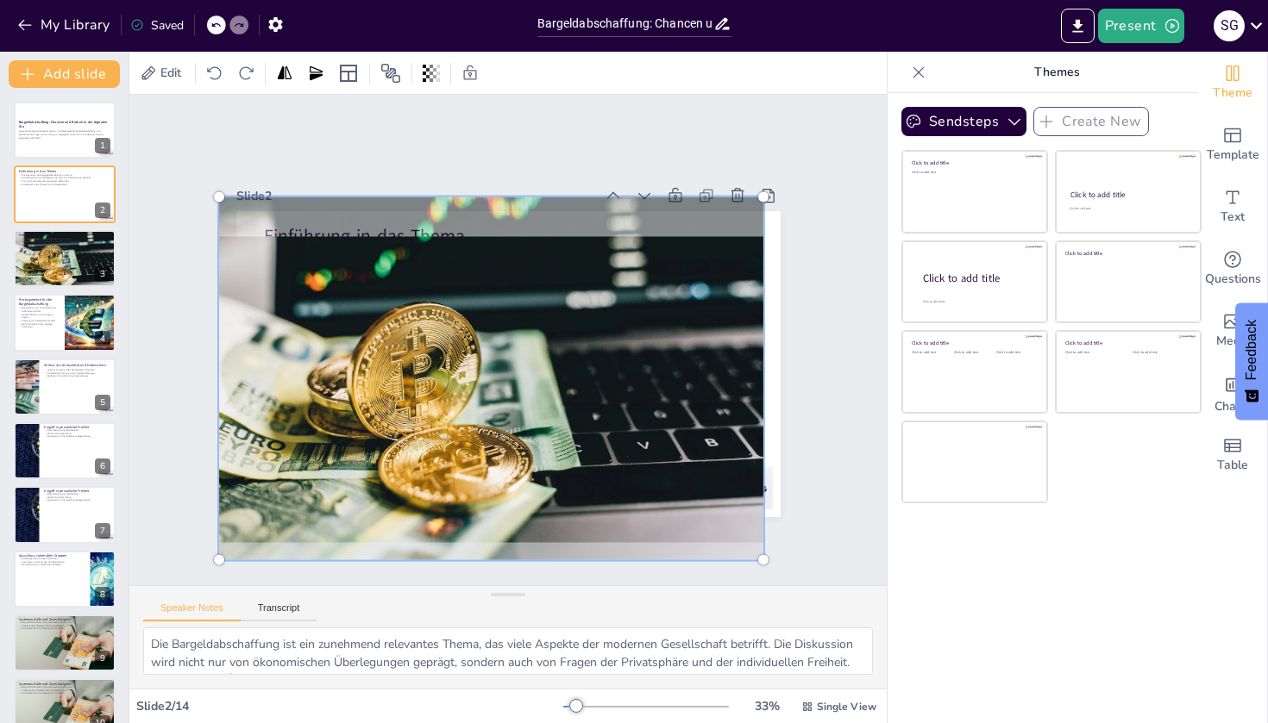
click at [392, 367] on div at bounding box center [491, 379] width 565 height 384
click at [59, 182] on p "Pro- und Contra-Argumente werden beleuchtet." at bounding box center [64, 180] width 93 height 3
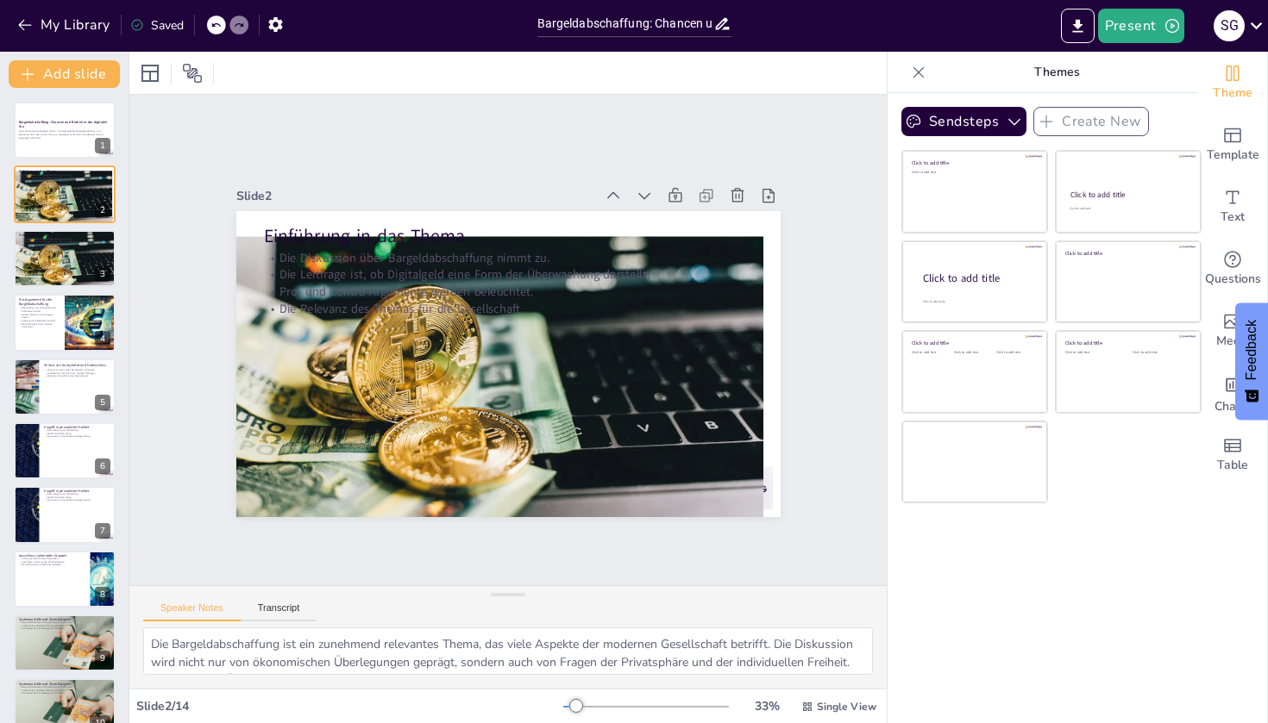
click at [208, 32] on div at bounding box center [227, 25] width 41 height 19
click at [214, 28] on icon at bounding box center [215, 25] width 10 height 10
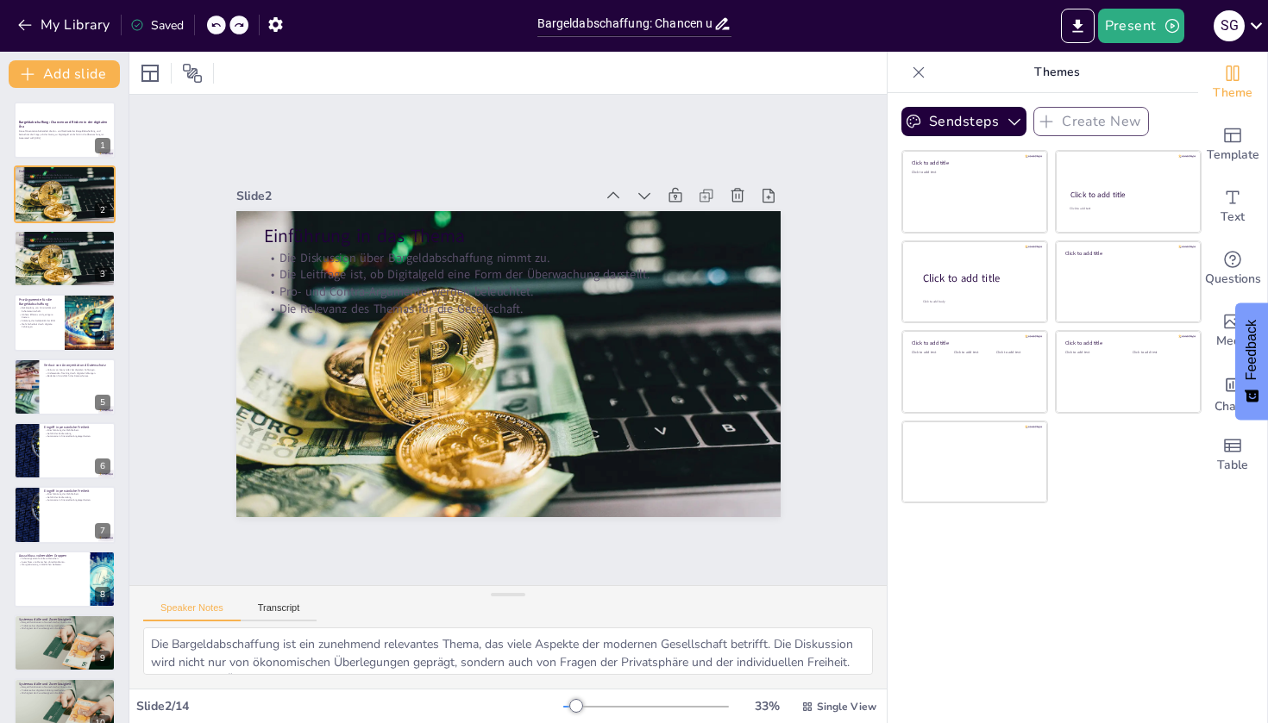
click at [214, 28] on icon at bounding box center [215, 25] width 10 height 10
type textarea "Die Anonymität, die Bargeld bietet, ist ein wichtiger Aspekt der persönlichen F…"
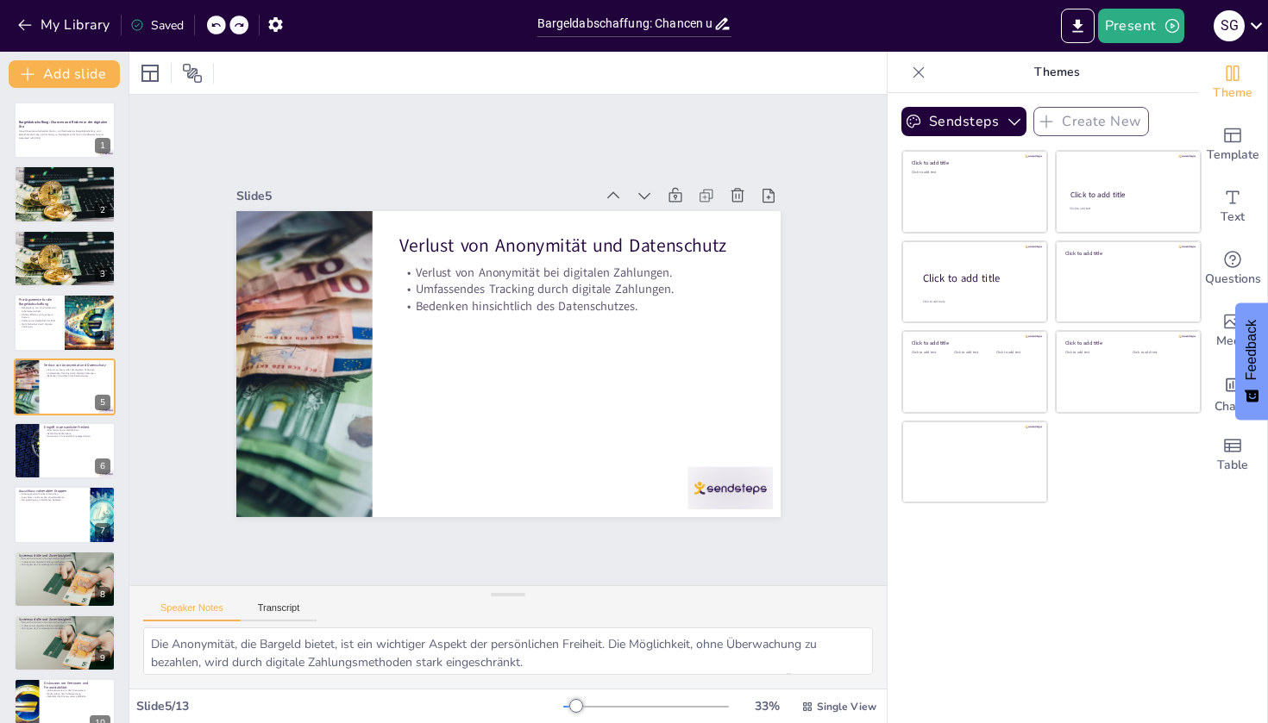
click at [214, 28] on icon at bounding box center [215, 25] width 10 height 10
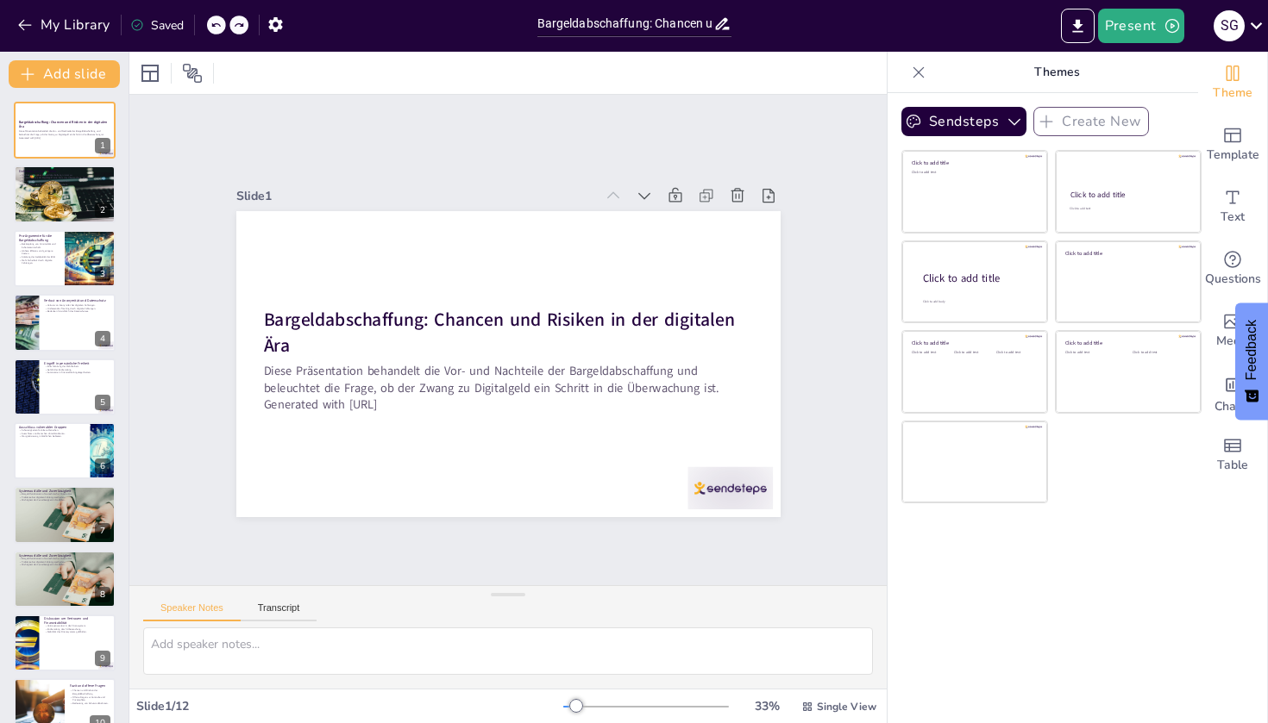
click at [214, 28] on icon at bounding box center [215, 25] width 10 height 10
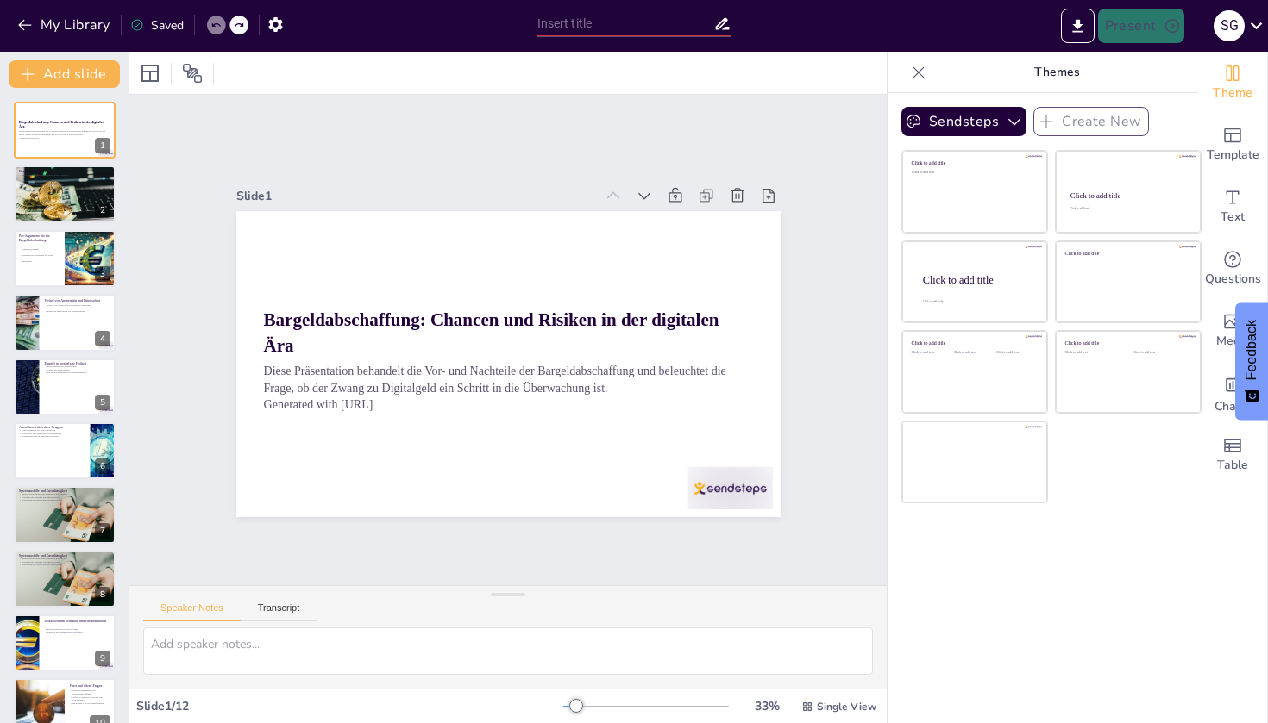
click at [214, 28] on icon at bounding box center [215, 25] width 10 height 10
click at [214, 28] on div "My Library Saved" at bounding box center [145, 24] width 291 height 31
click at [214, 28] on div at bounding box center [213, 25] width 1 height 21
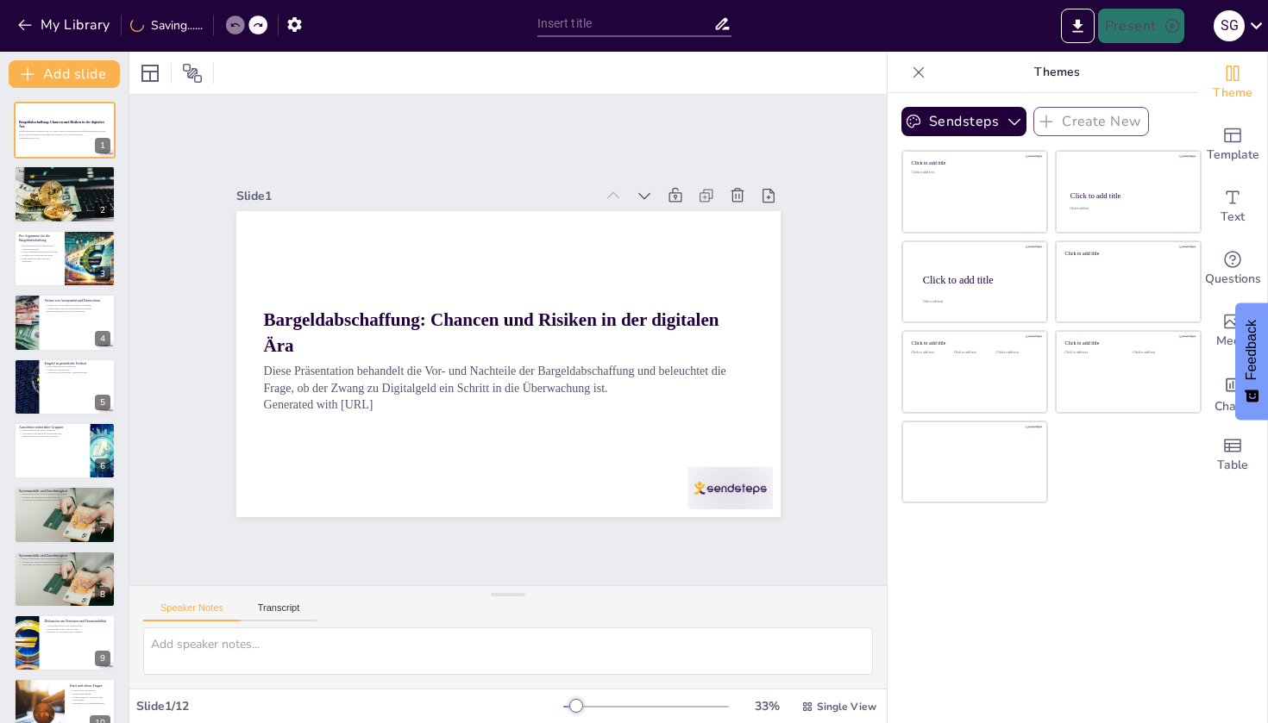
click at [214, 28] on div at bounding box center [213, 25] width 1 height 21
click at [235, 28] on icon at bounding box center [239, 25] width 10 height 10
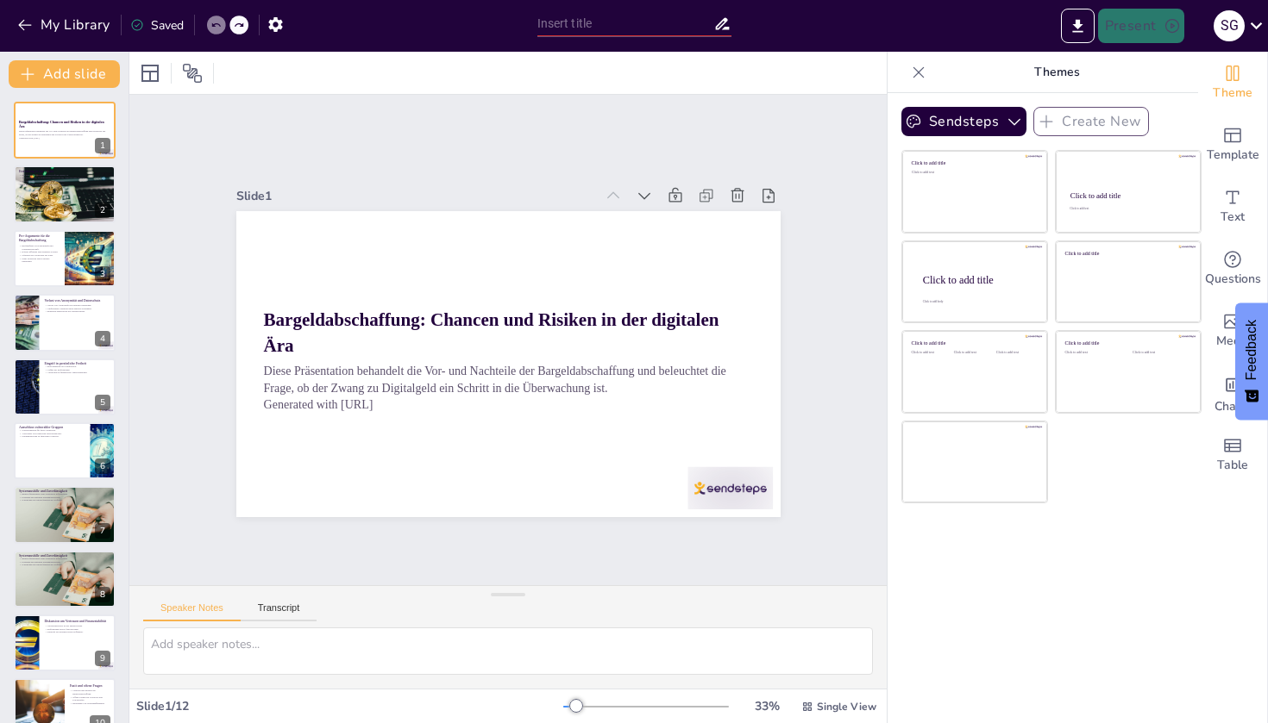
type input "Bargeldabschaffung: Chancen und Risiken in der digitalen Ära"
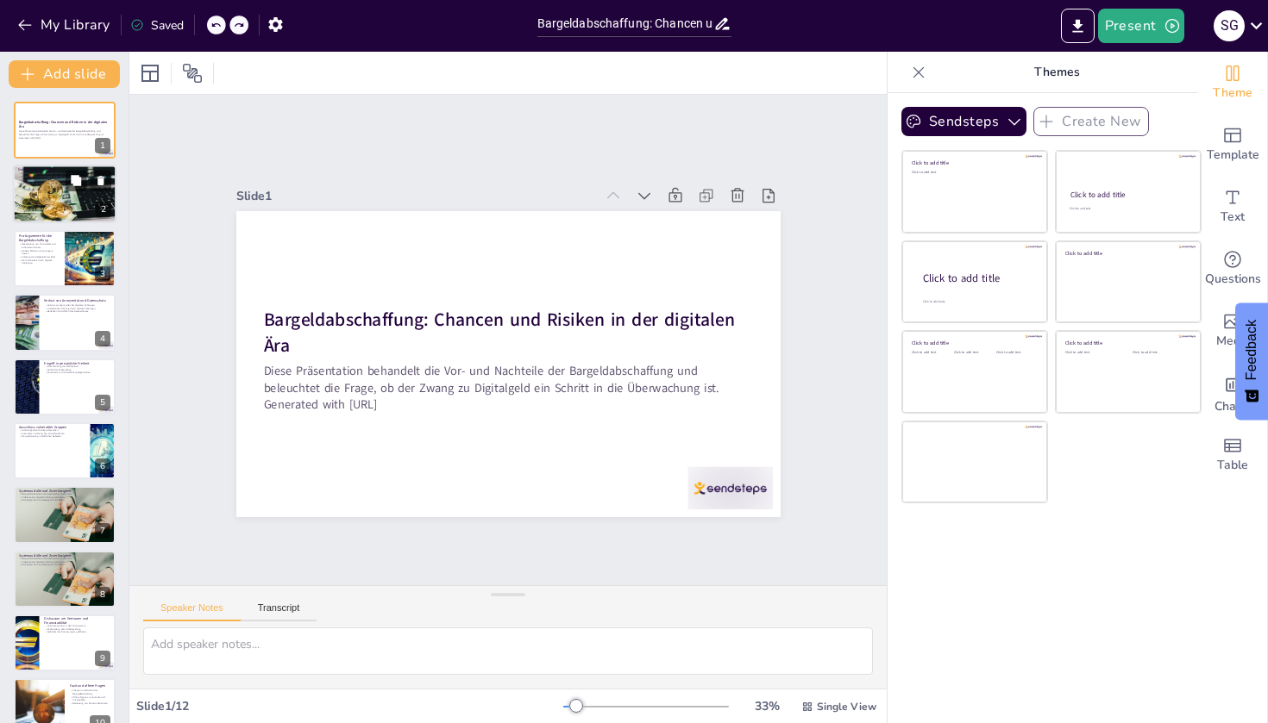
click at [67, 197] on div at bounding box center [64, 194] width 103 height 69
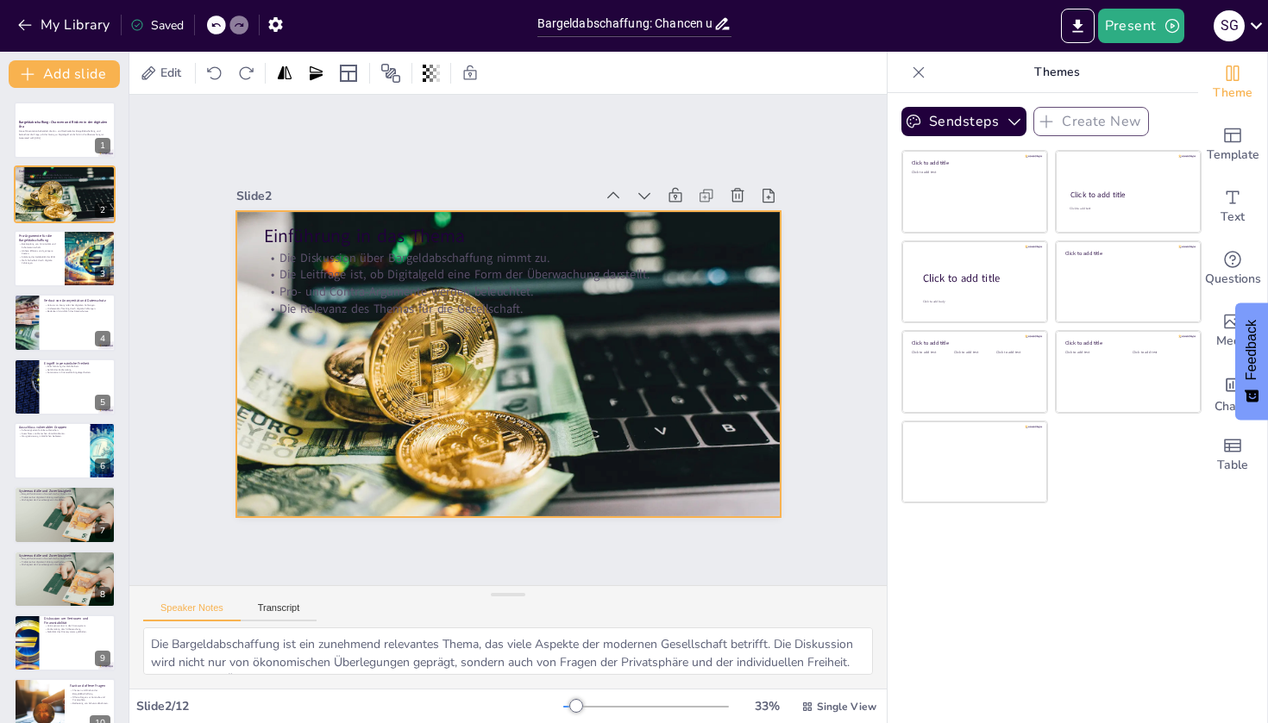
click at [548, 410] on div at bounding box center [508, 364] width 544 height 363
click at [750, 485] on div at bounding box center [508, 365] width 544 height 363
drag, startPoint x: 749, startPoint y: 480, endPoint x: 739, endPoint y: 461, distance: 21.6
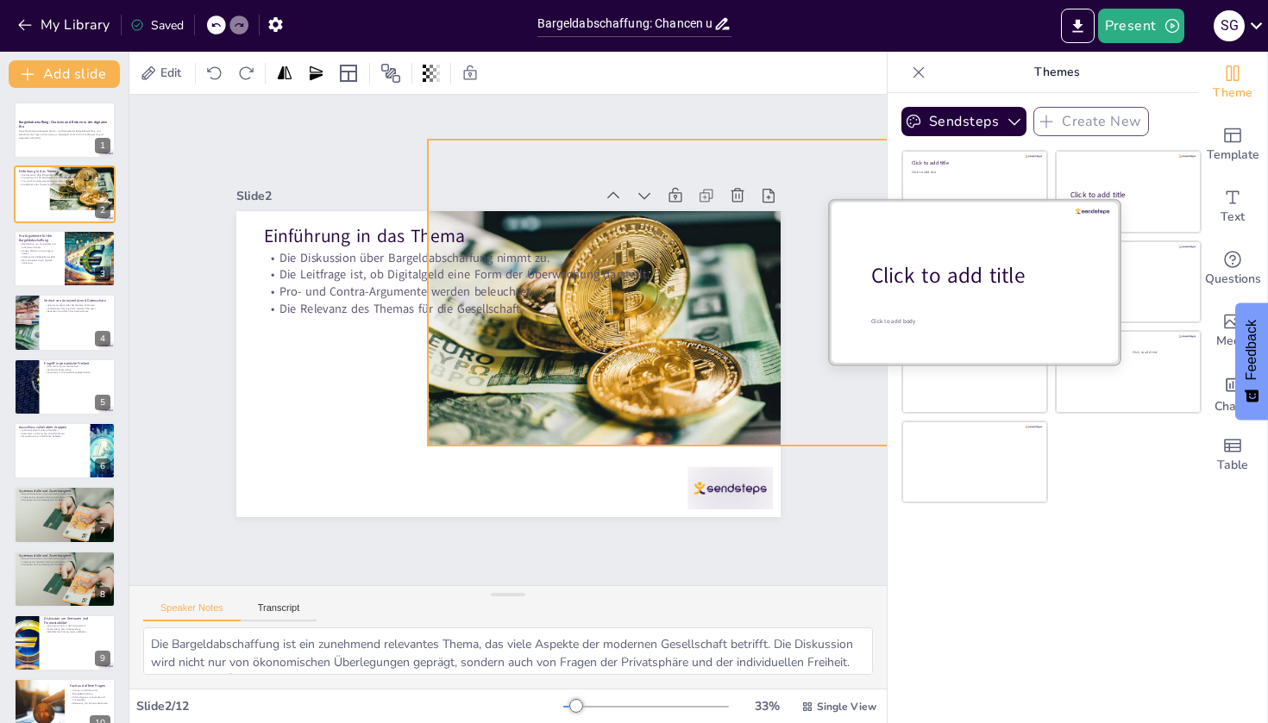
drag, startPoint x: 727, startPoint y: 342, endPoint x: 851, endPoint y: 296, distance: 132.6
click at [916, 271] on div "Document fonts Akatab Recently used Akatab Popular fonts Lato Montserrat Open S…" at bounding box center [634, 388] width 1268 height 672
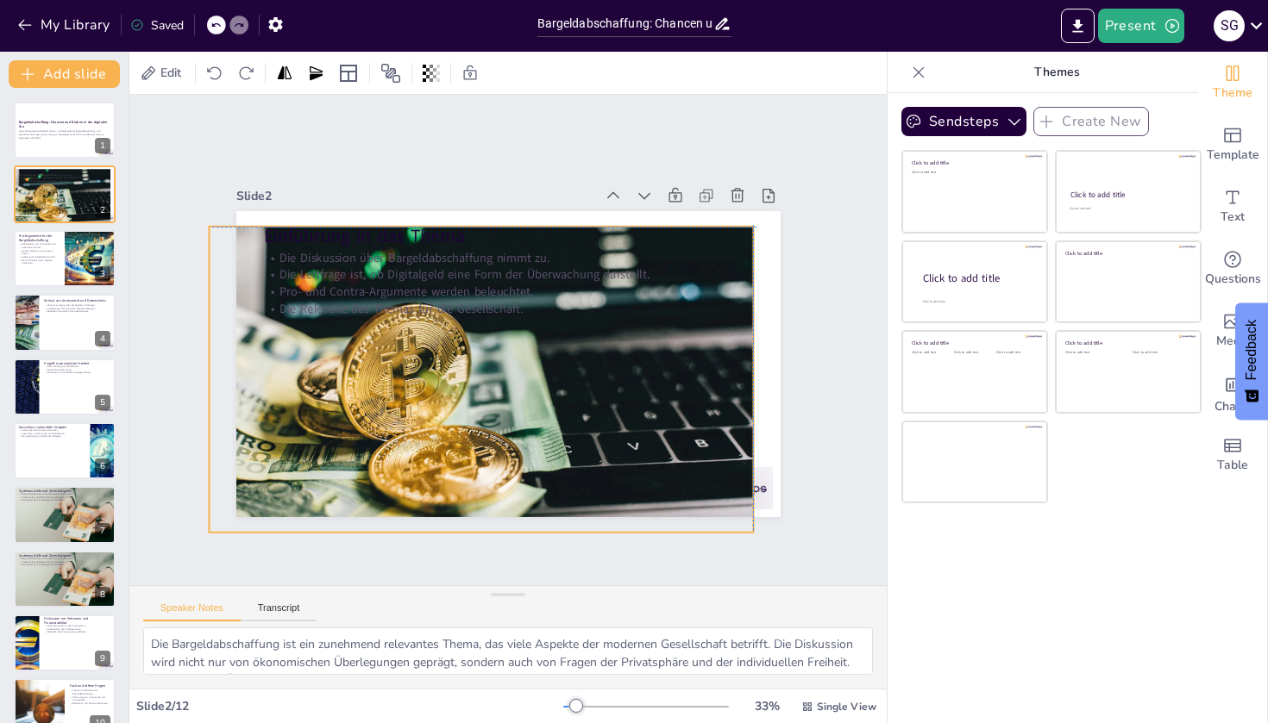
drag, startPoint x: 723, startPoint y: 344, endPoint x: 510, endPoint y: 429, distance: 229.1
click at [510, 429] on div at bounding box center [481, 379] width 544 height 363
click at [74, 276] on div at bounding box center [91, 258] width 103 height 59
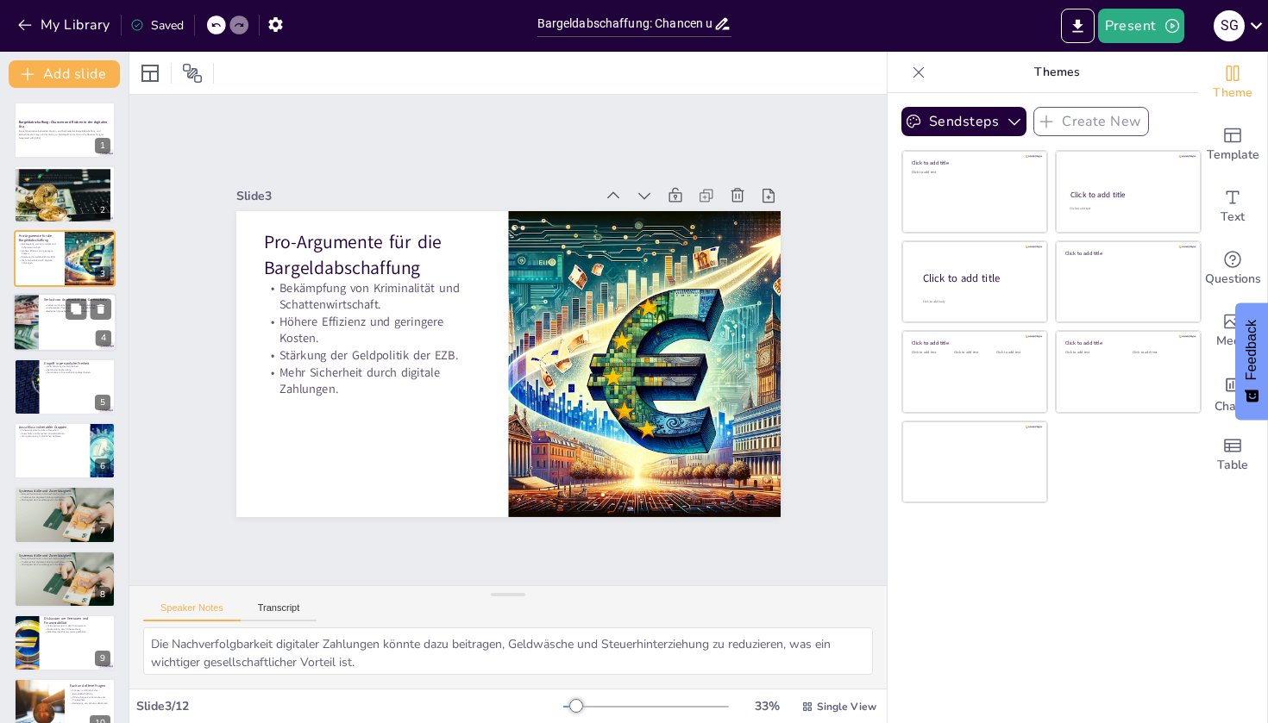
click at [72, 321] on div at bounding box center [64, 322] width 103 height 59
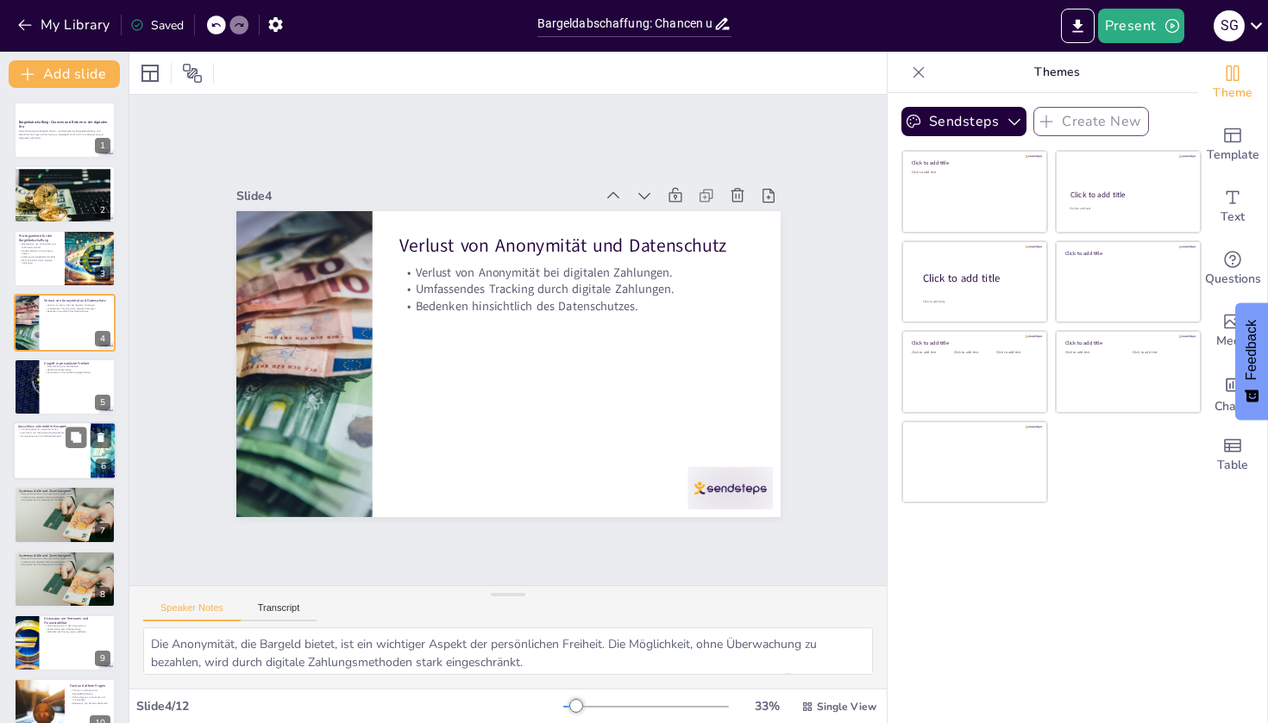
click at [73, 423] on div "Ausschluss vulnerabler Gruppen Schwierigkeiten für ältere Menschen. Ausschluss …" at bounding box center [64, 451] width 103 height 59
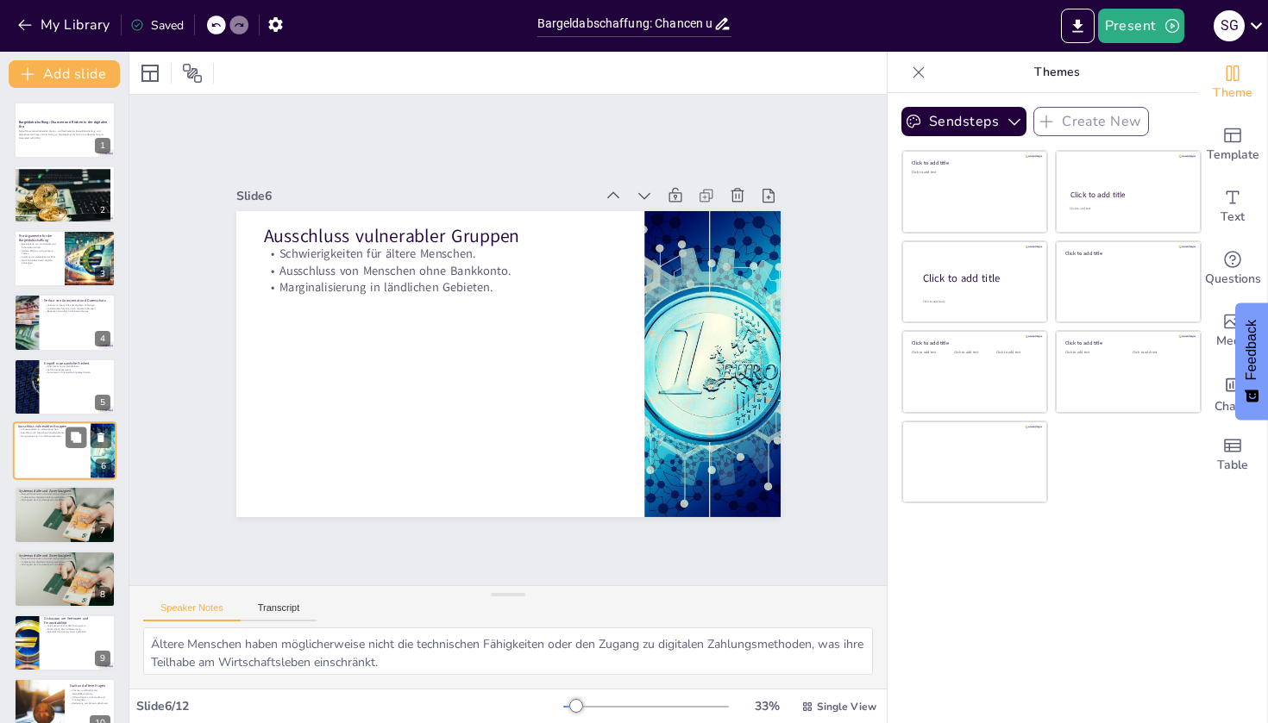
scroll to position [45, 0]
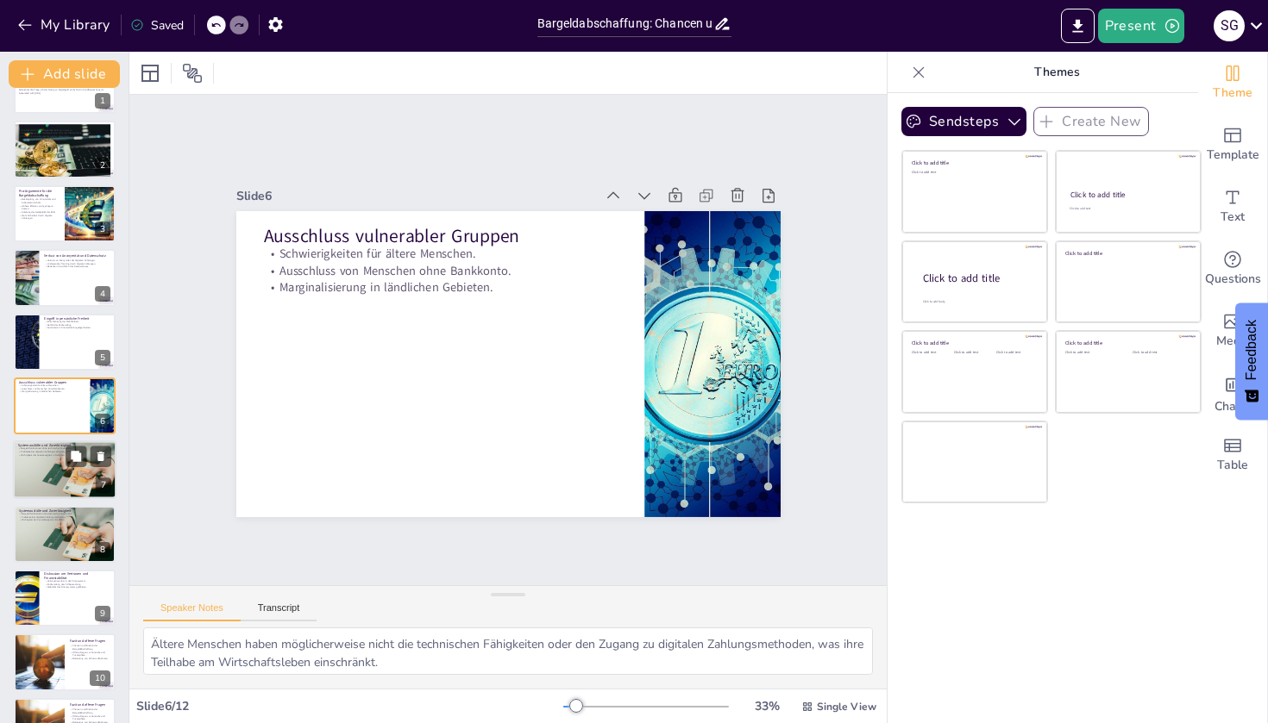
click at [53, 473] on div at bounding box center [65, 471] width 110 height 59
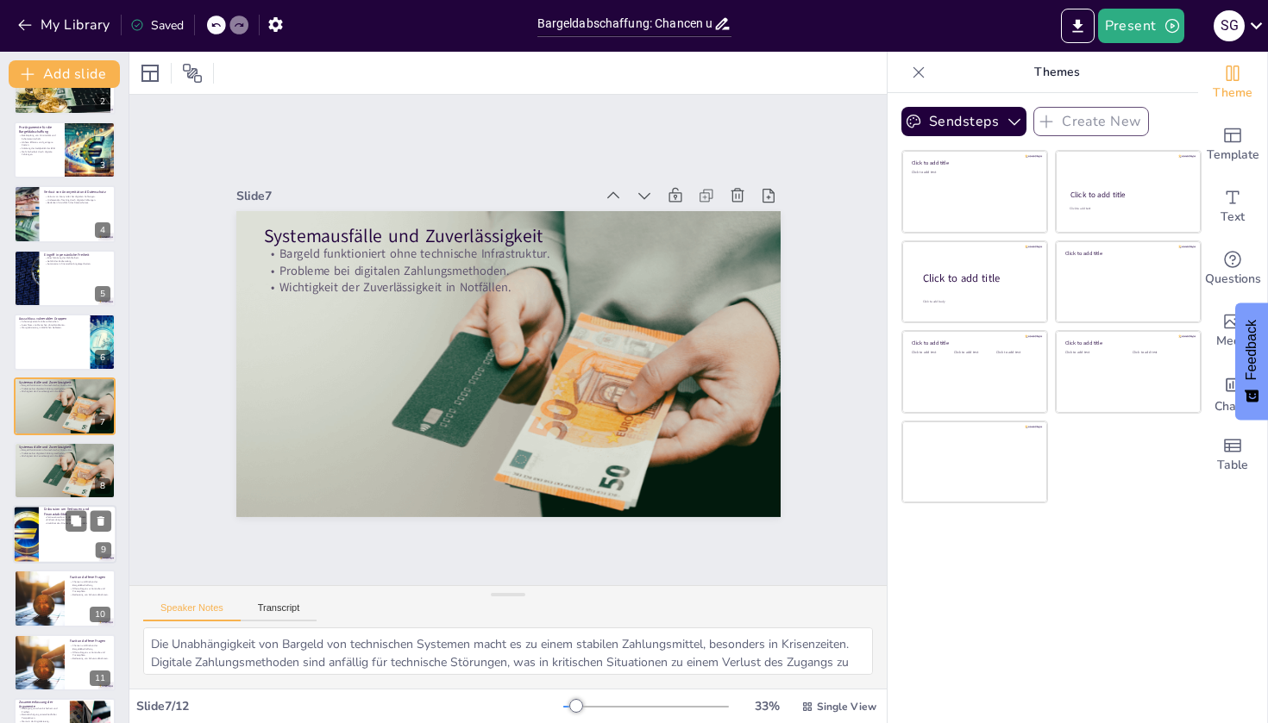
click at [55, 521] on p "Entfremdung durch Überwachung." at bounding box center [77, 520] width 67 height 3
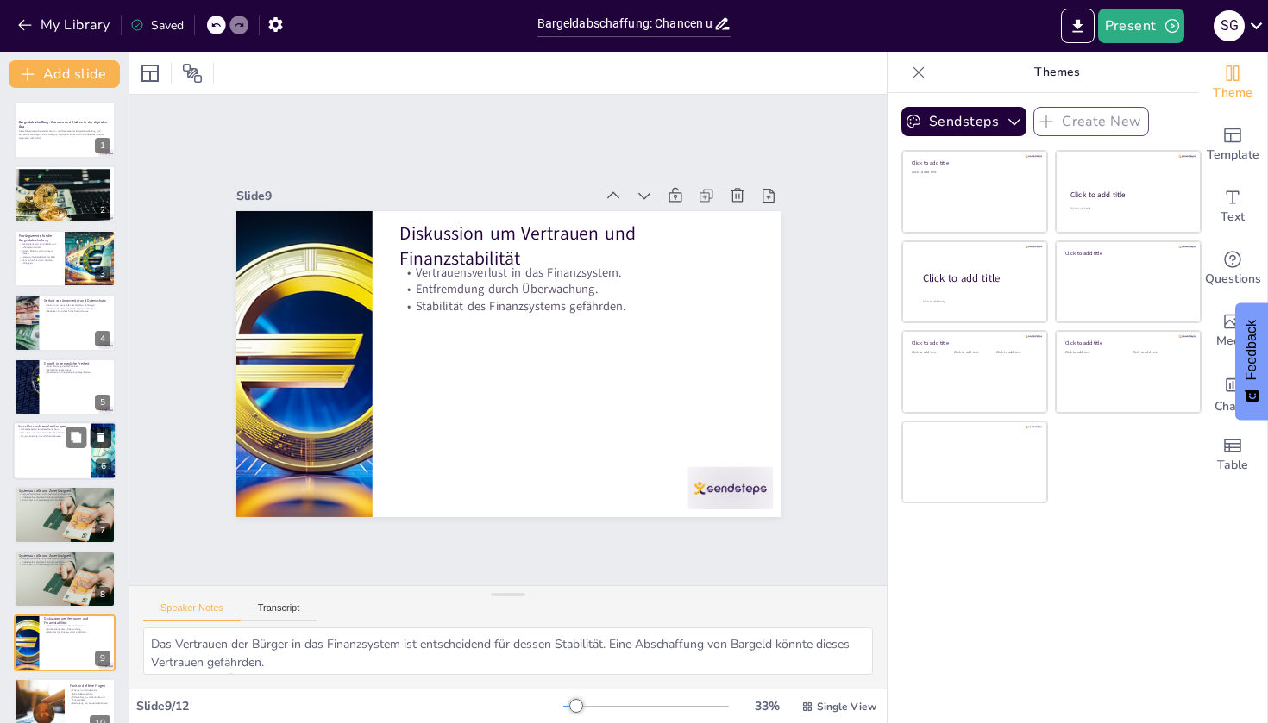
scroll to position [0, 0]
click at [63, 192] on div at bounding box center [59, 197] width 103 height 69
type textarea "Die Bargeldabschaffung ist ein zunehmend relevantes Thema, das viele Aspekte de…"
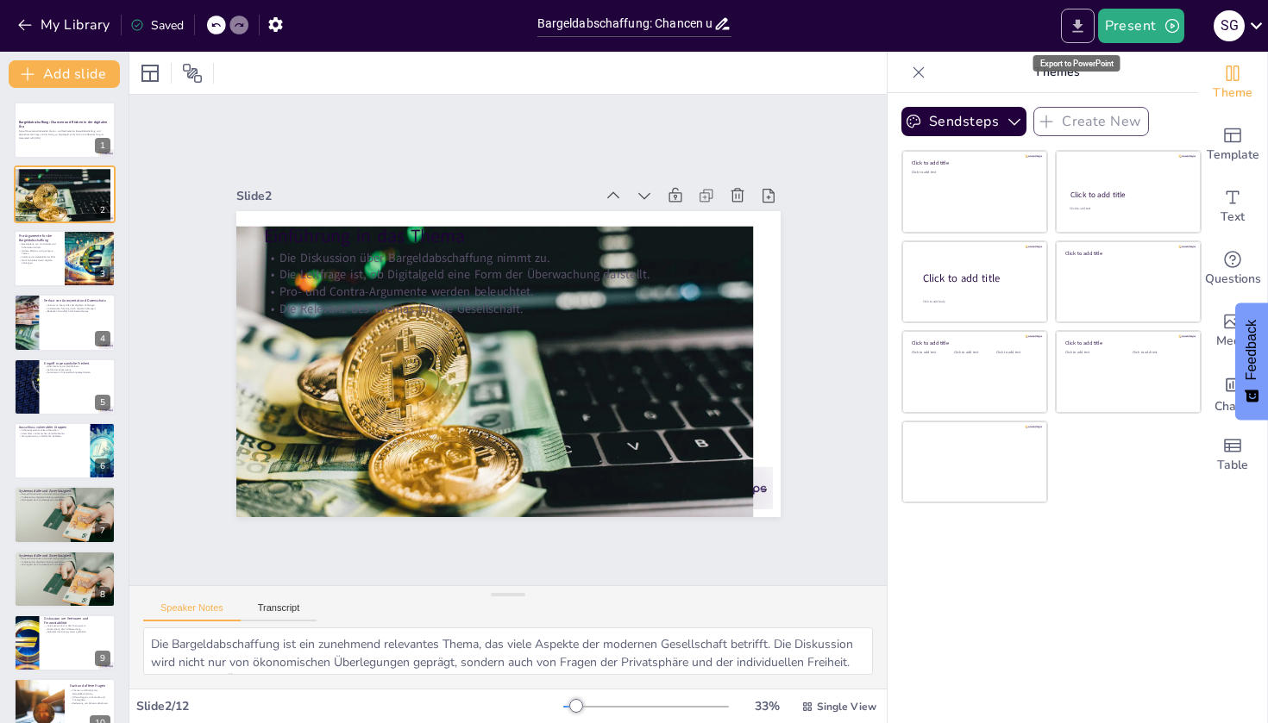
click at [1080, 18] on icon "Export to PowerPoint" at bounding box center [1077, 26] width 18 height 18
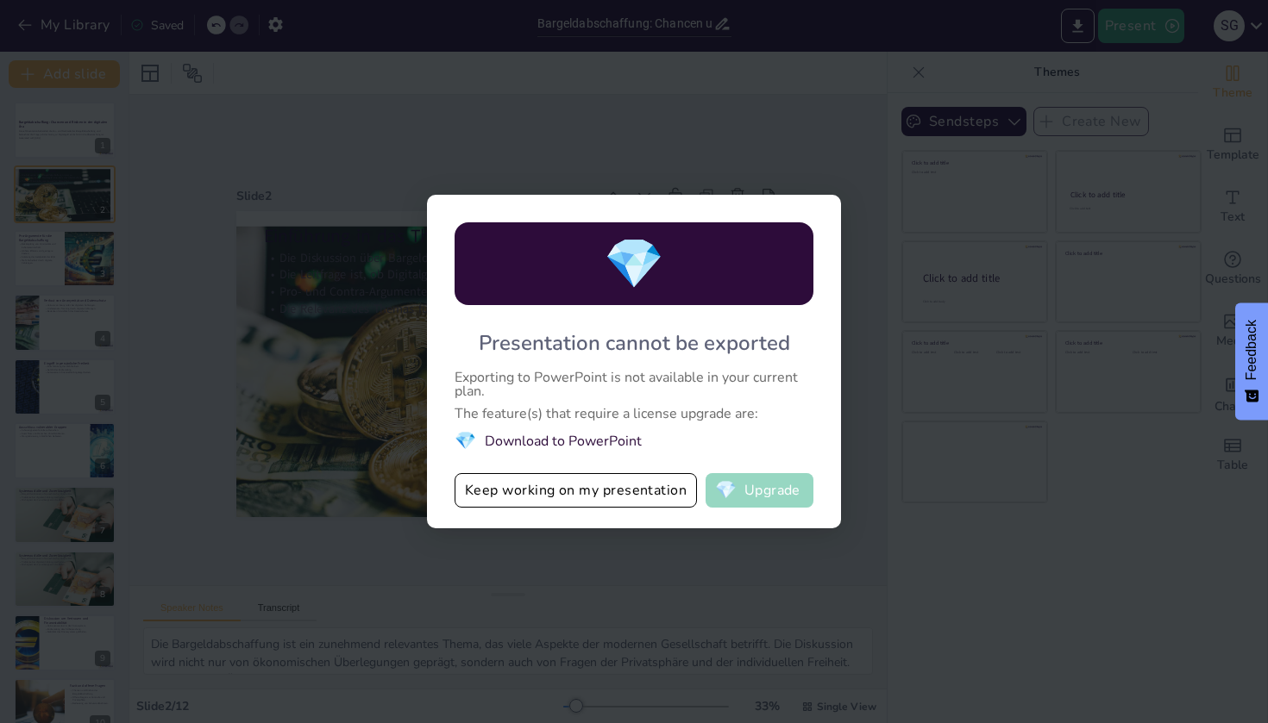
click at [756, 491] on button "💎 Upgrade" at bounding box center [759, 490] width 108 height 34
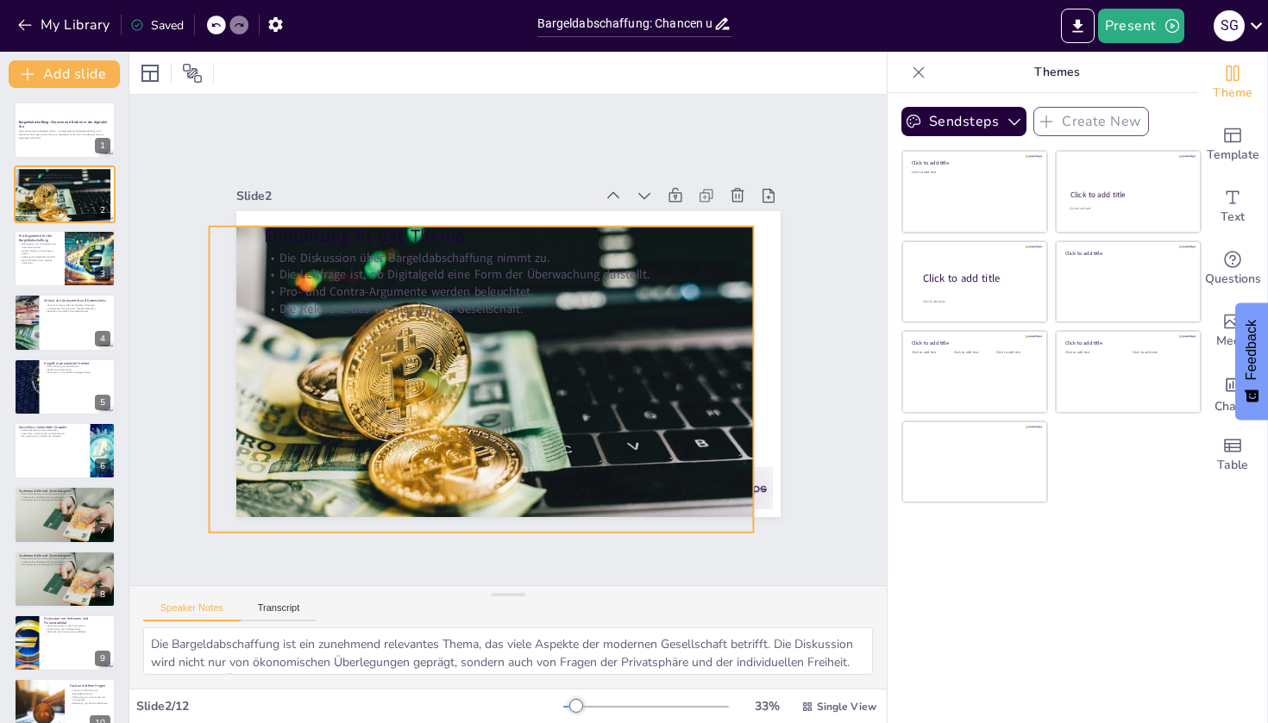
click at [491, 352] on div at bounding box center [481, 379] width 544 height 363
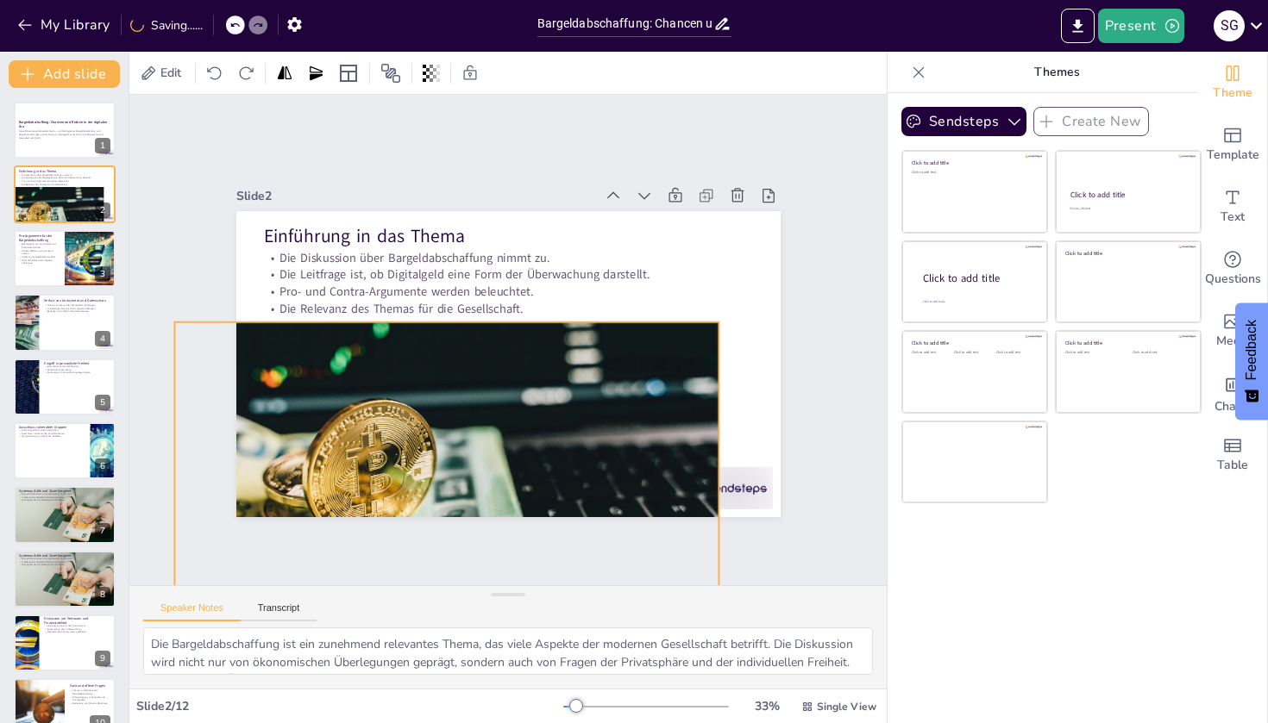
drag, startPoint x: 626, startPoint y: 442, endPoint x: 593, endPoint y: 517, distance: 81.1
click at [592, 528] on div "Slide 1 Bargeldabschaffung: Chancen und Risiken in der digitalen Ära Diese Präs…" at bounding box center [507, 340] width 757 height 491
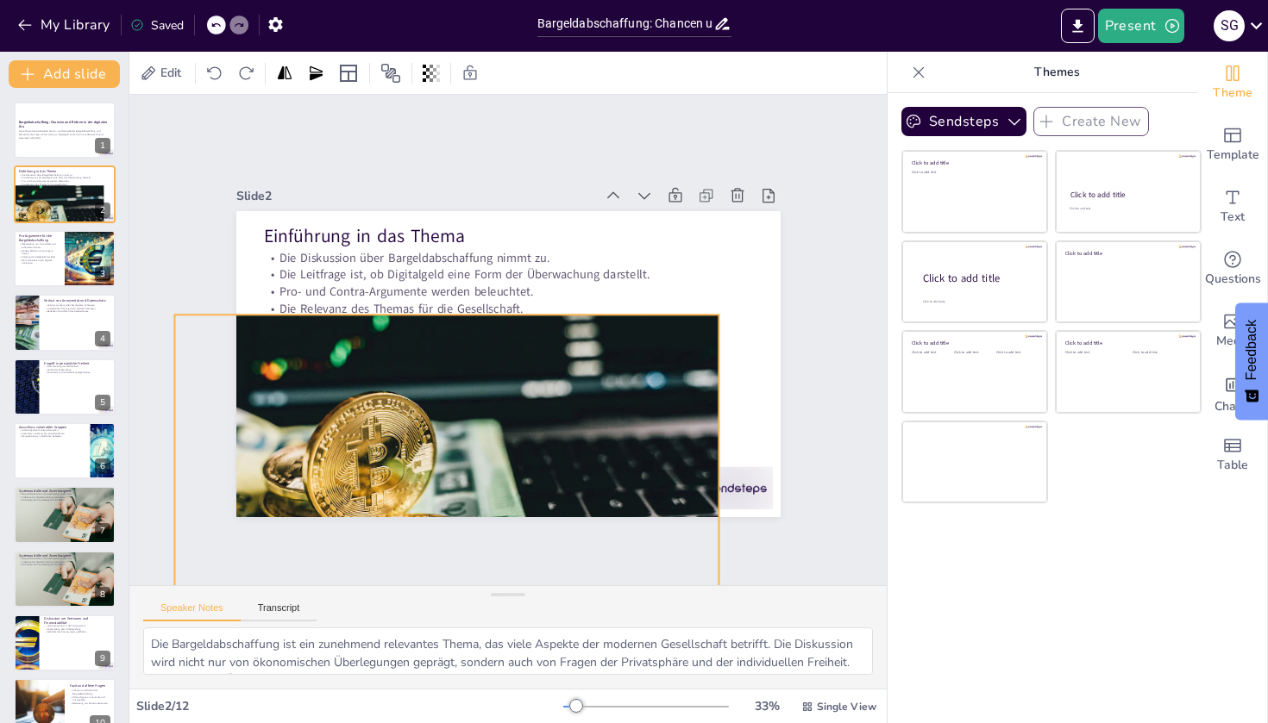
click at [581, 363] on div at bounding box center [446, 467] width 544 height 363
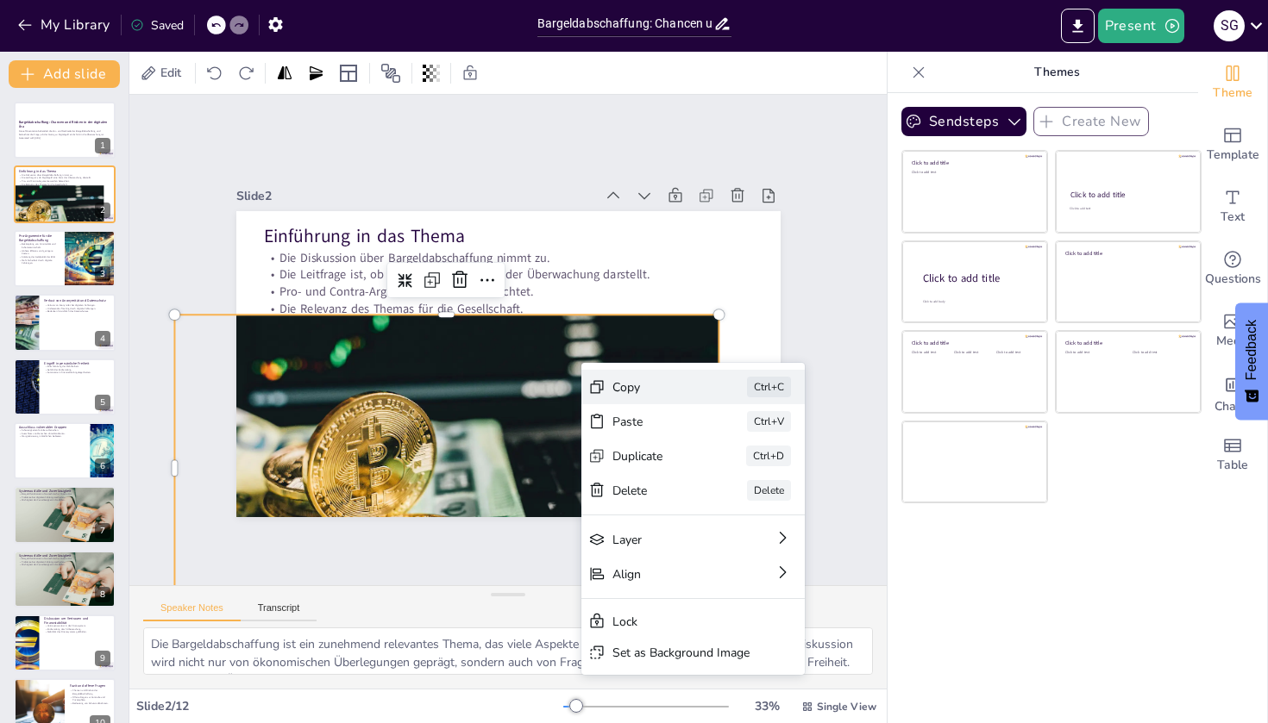
click at [624, 386] on div "Copy" at bounding box center [655, 387] width 86 height 16
